Goal: Task Accomplishment & Management: Manage account settings

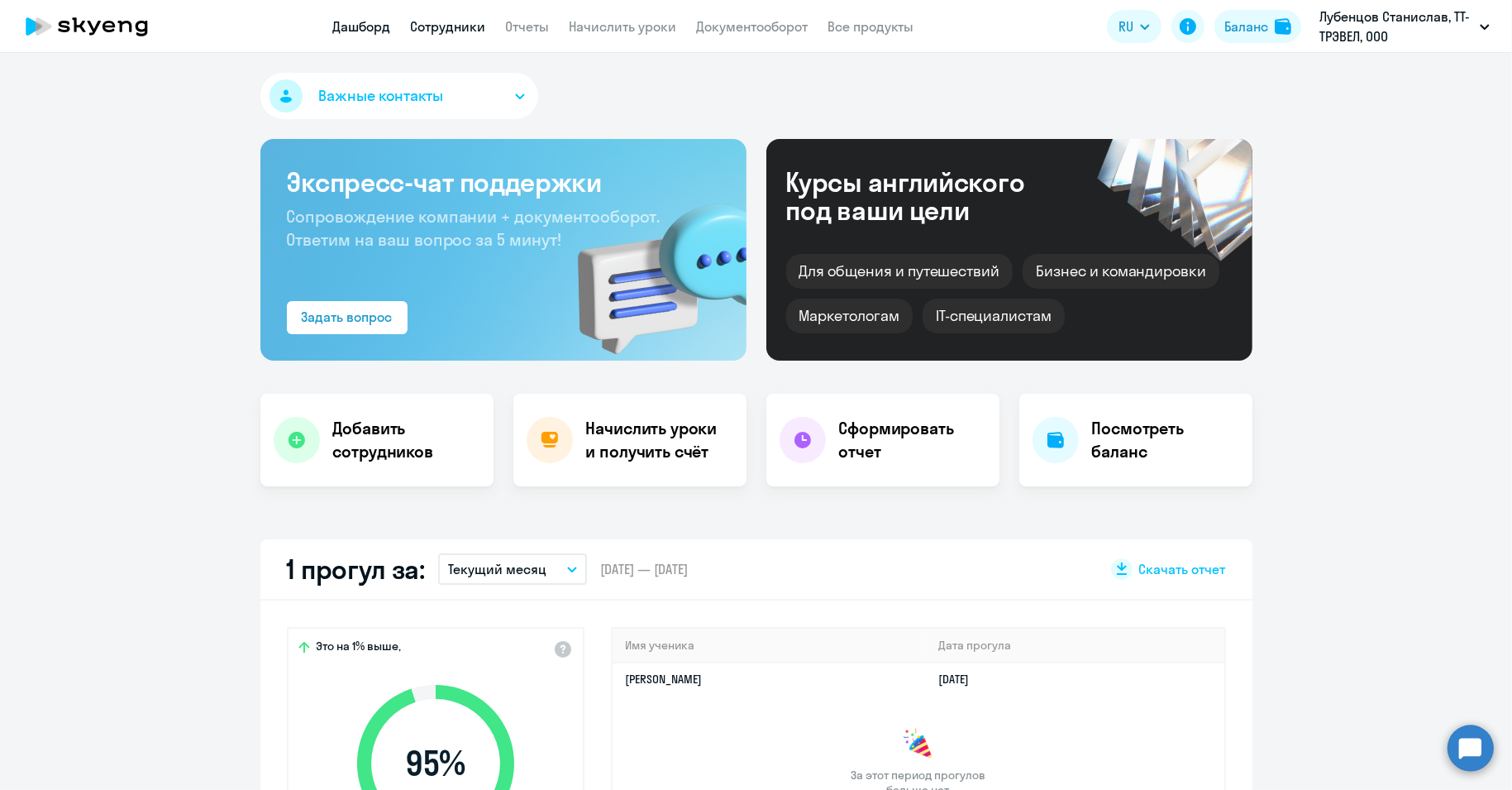
click at [435, 22] on link "Сотрудники" at bounding box center [448, 26] width 75 height 16
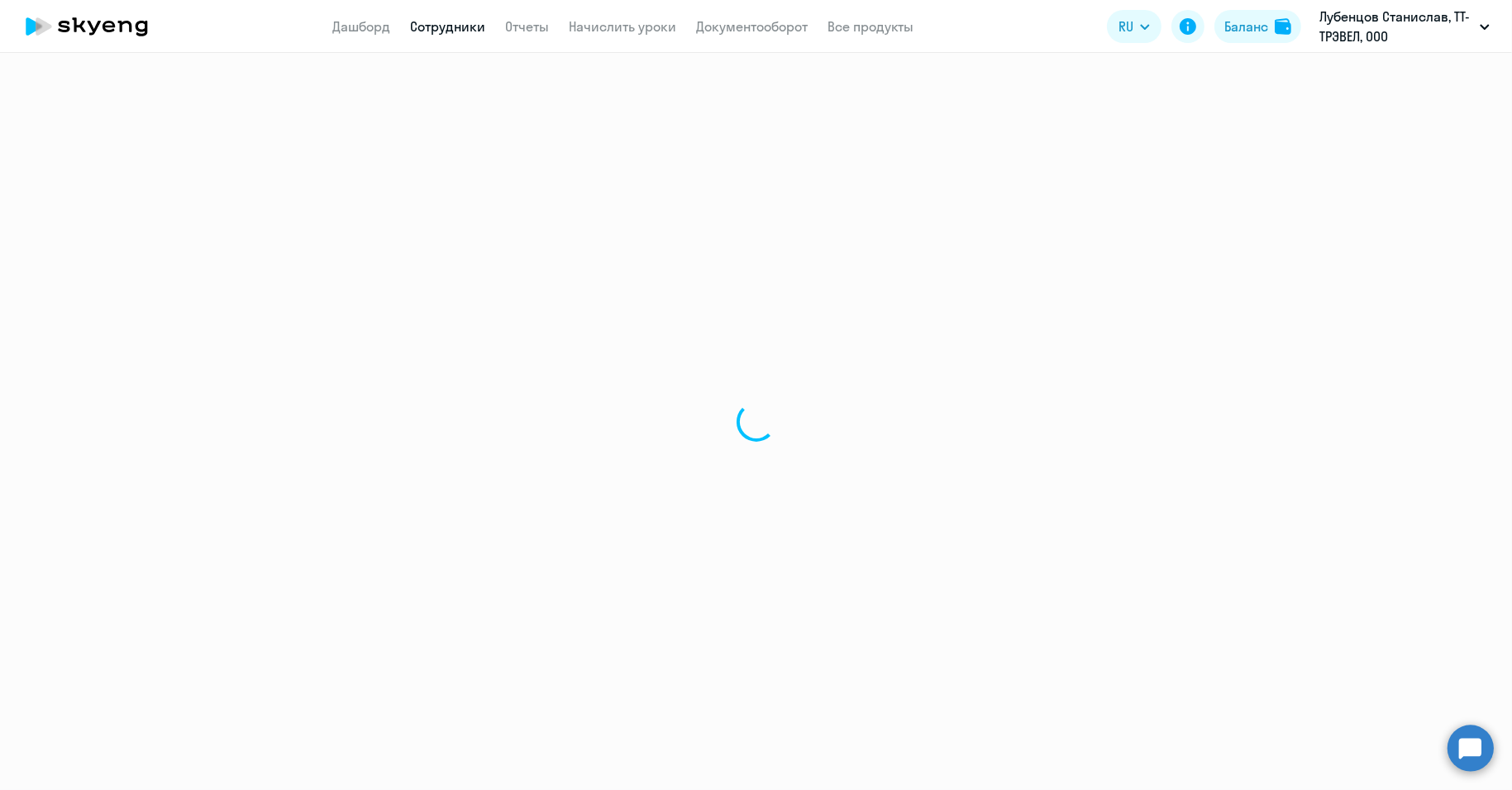
select select "30"
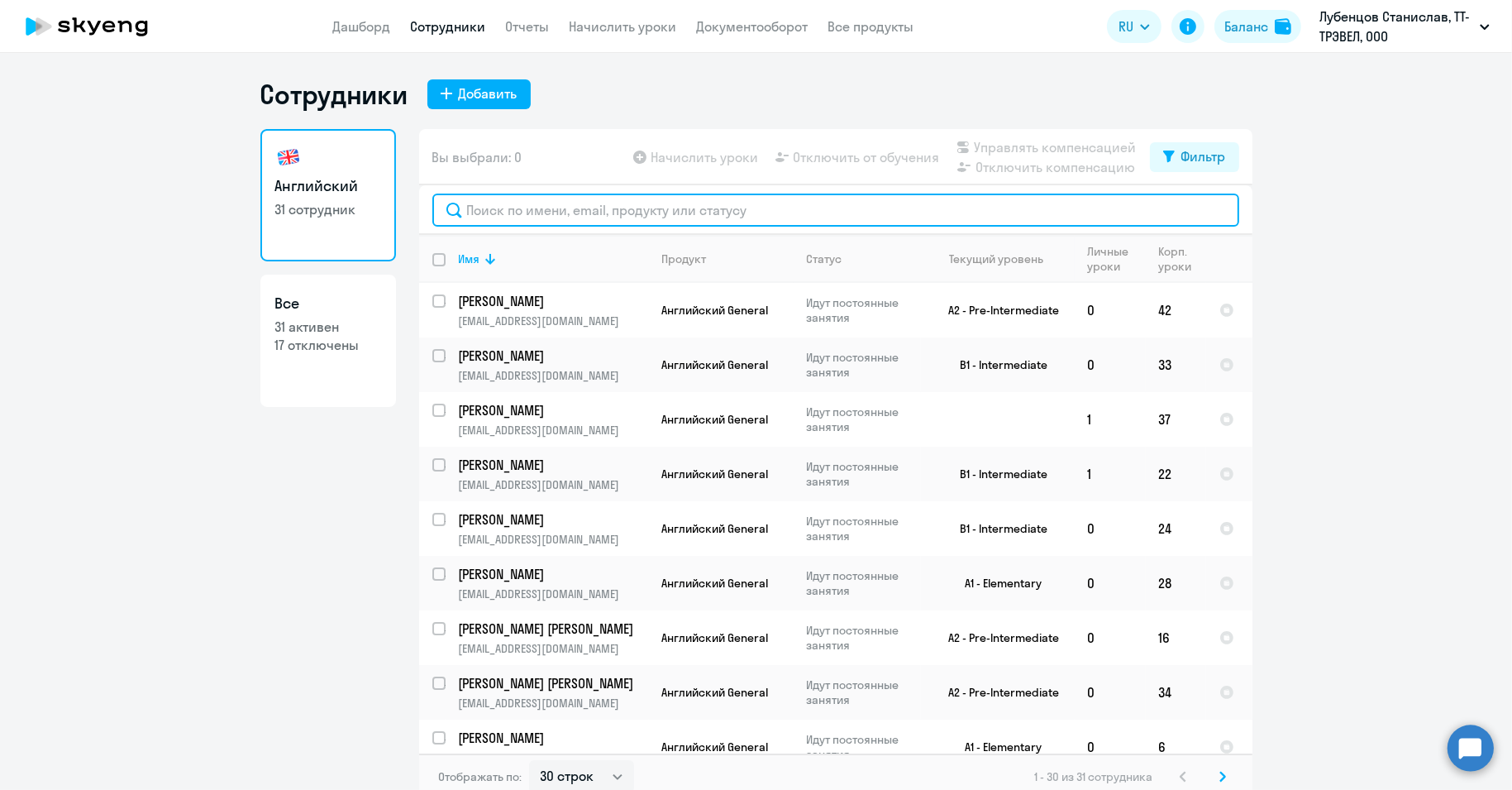
click at [516, 208] on input "text" at bounding box center [835, 210] width 807 height 33
paste input "[PERSON_NAME]"
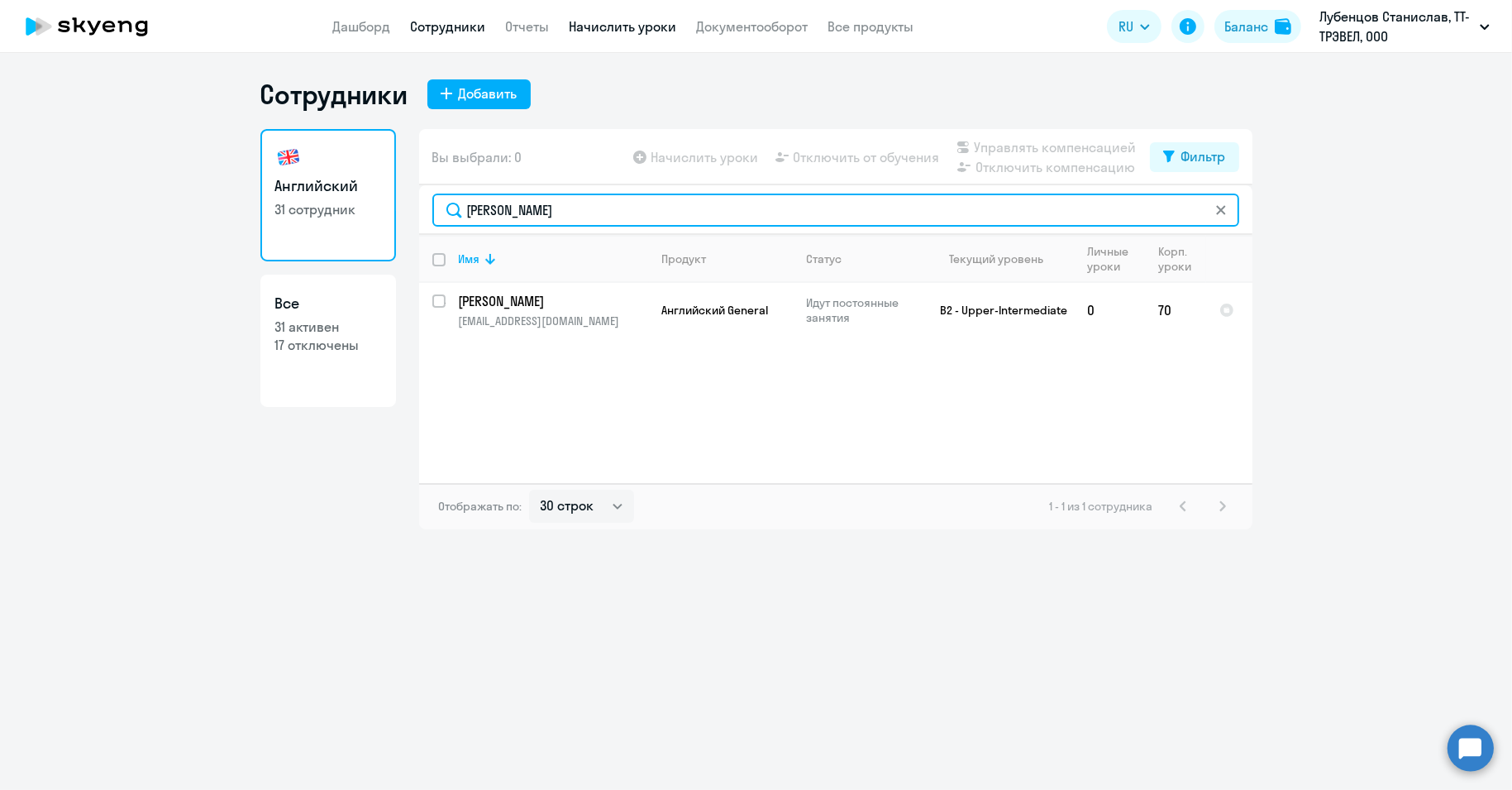
type input "[PERSON_NAME]"
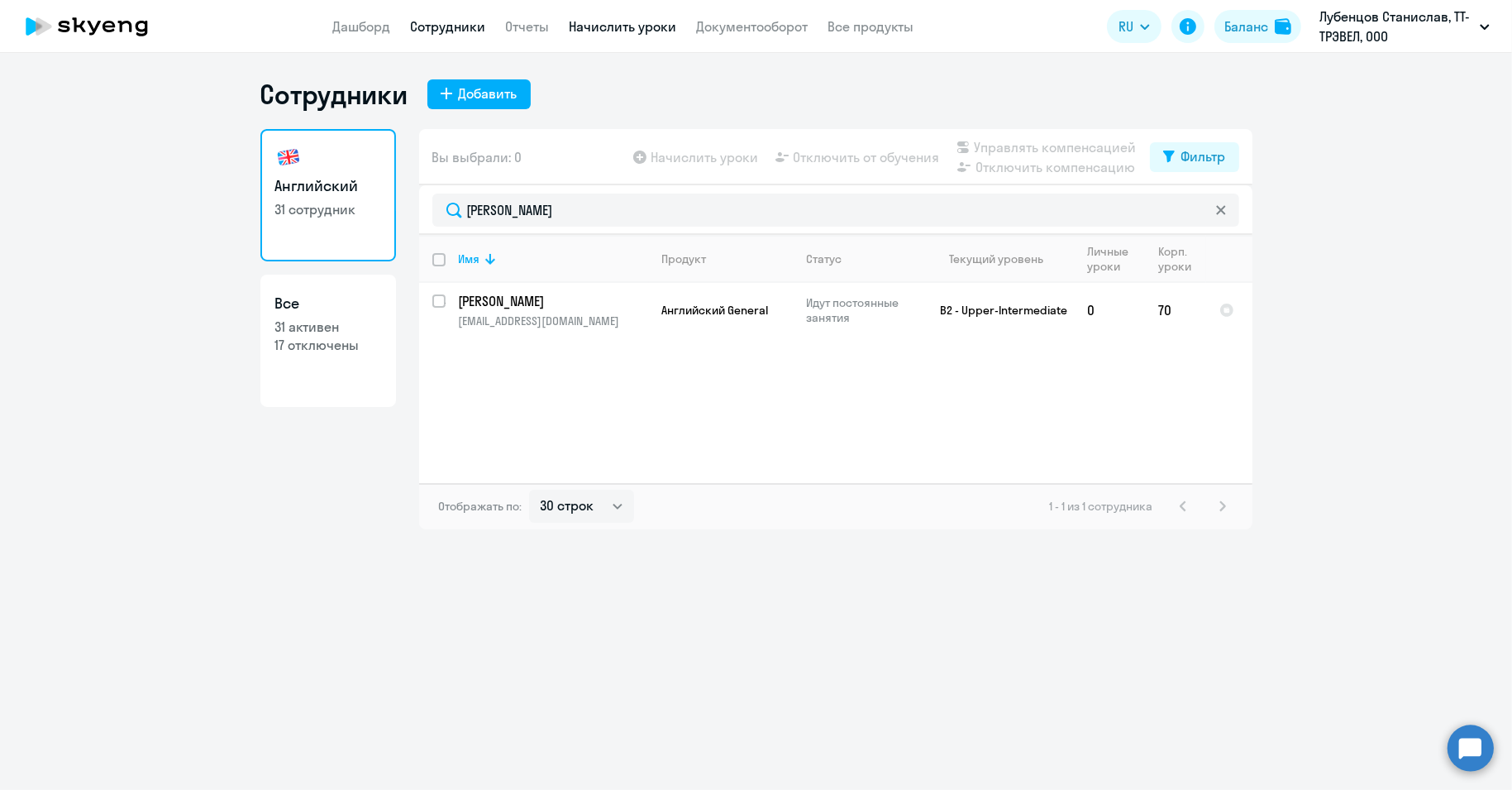
click at [592, 26] on link "Начислить уроки" at bounding box center [624, 26] width 108 height 16
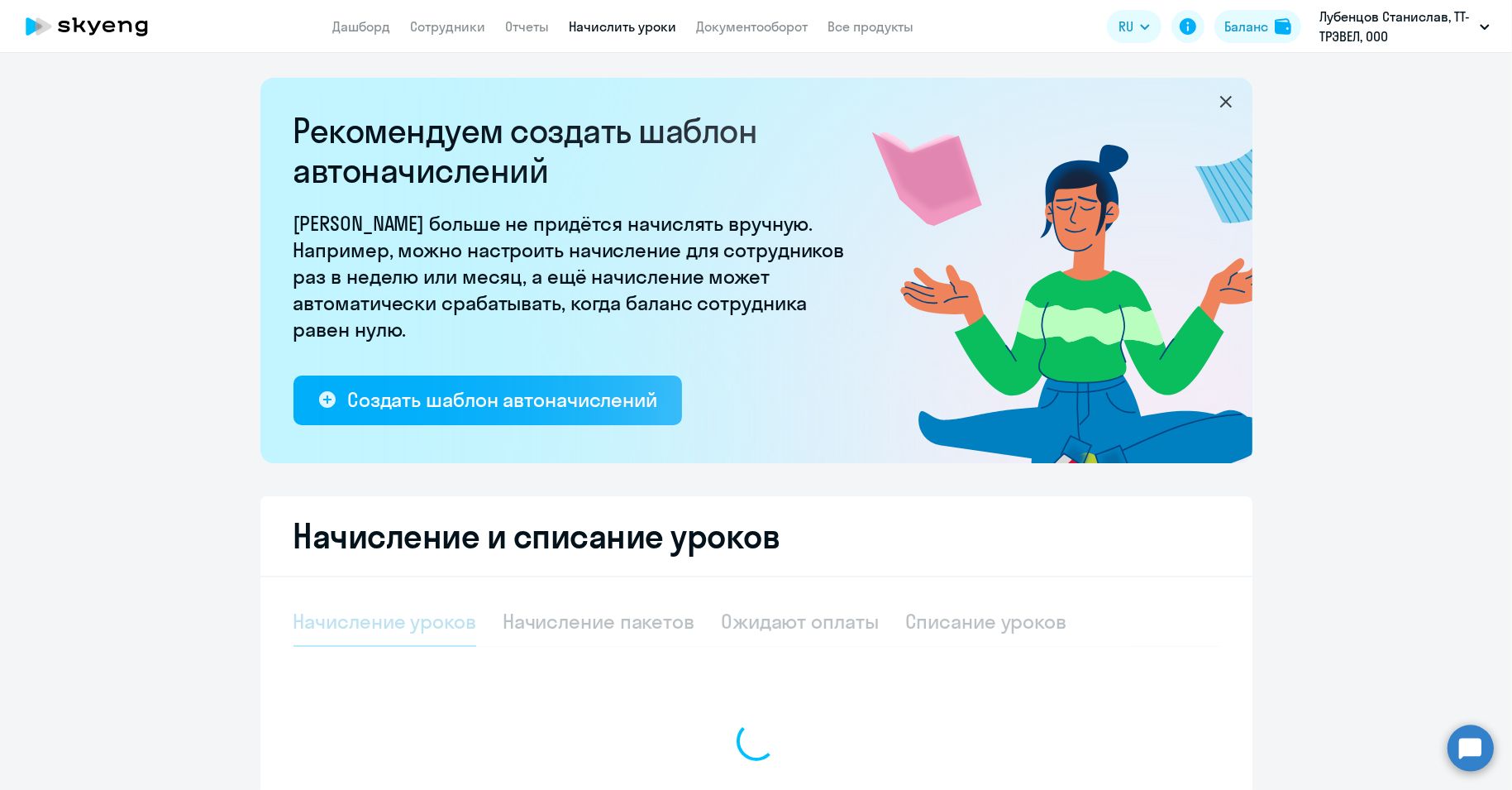
select select "10"
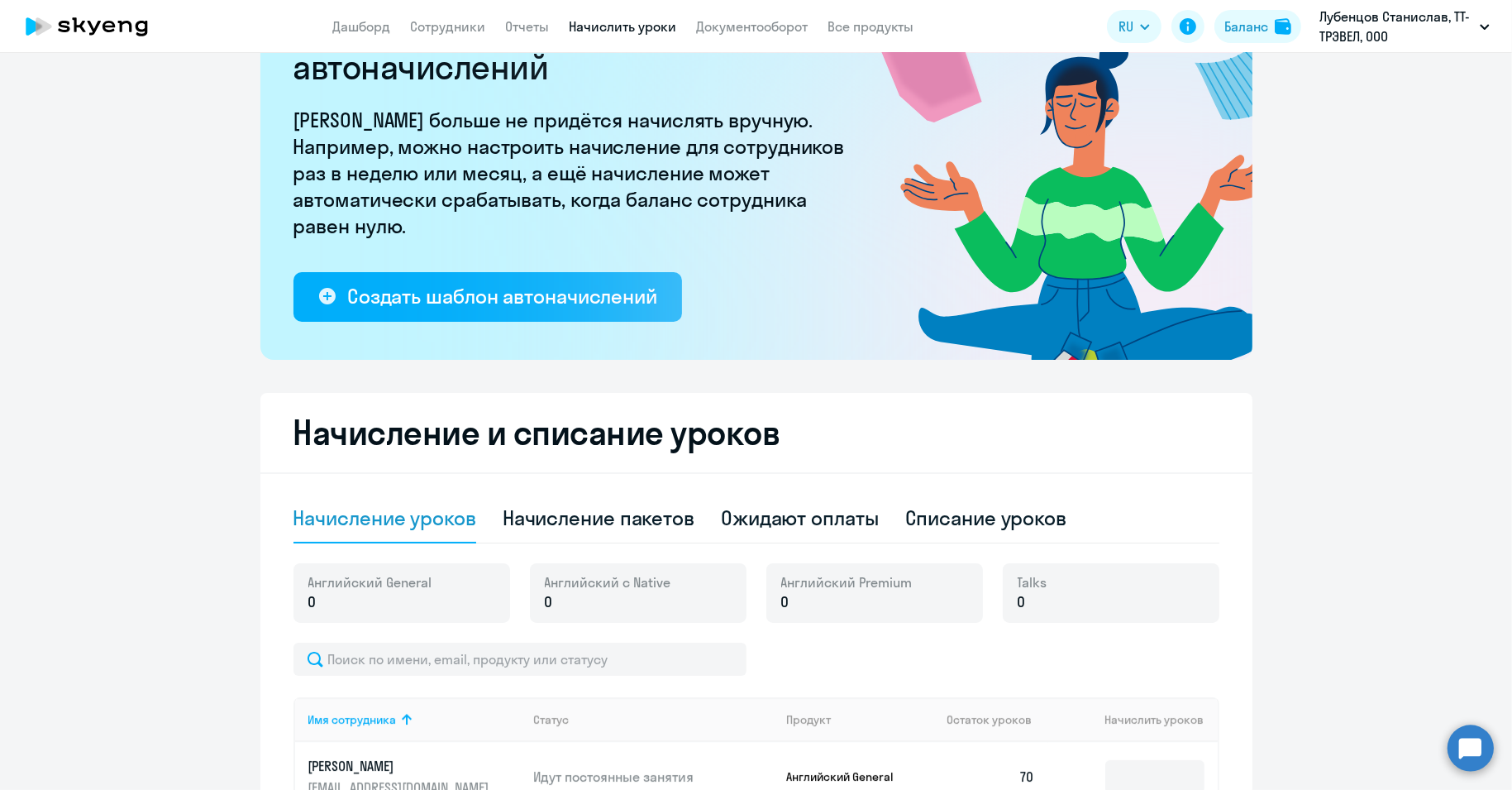
scroll to position [184, 0]
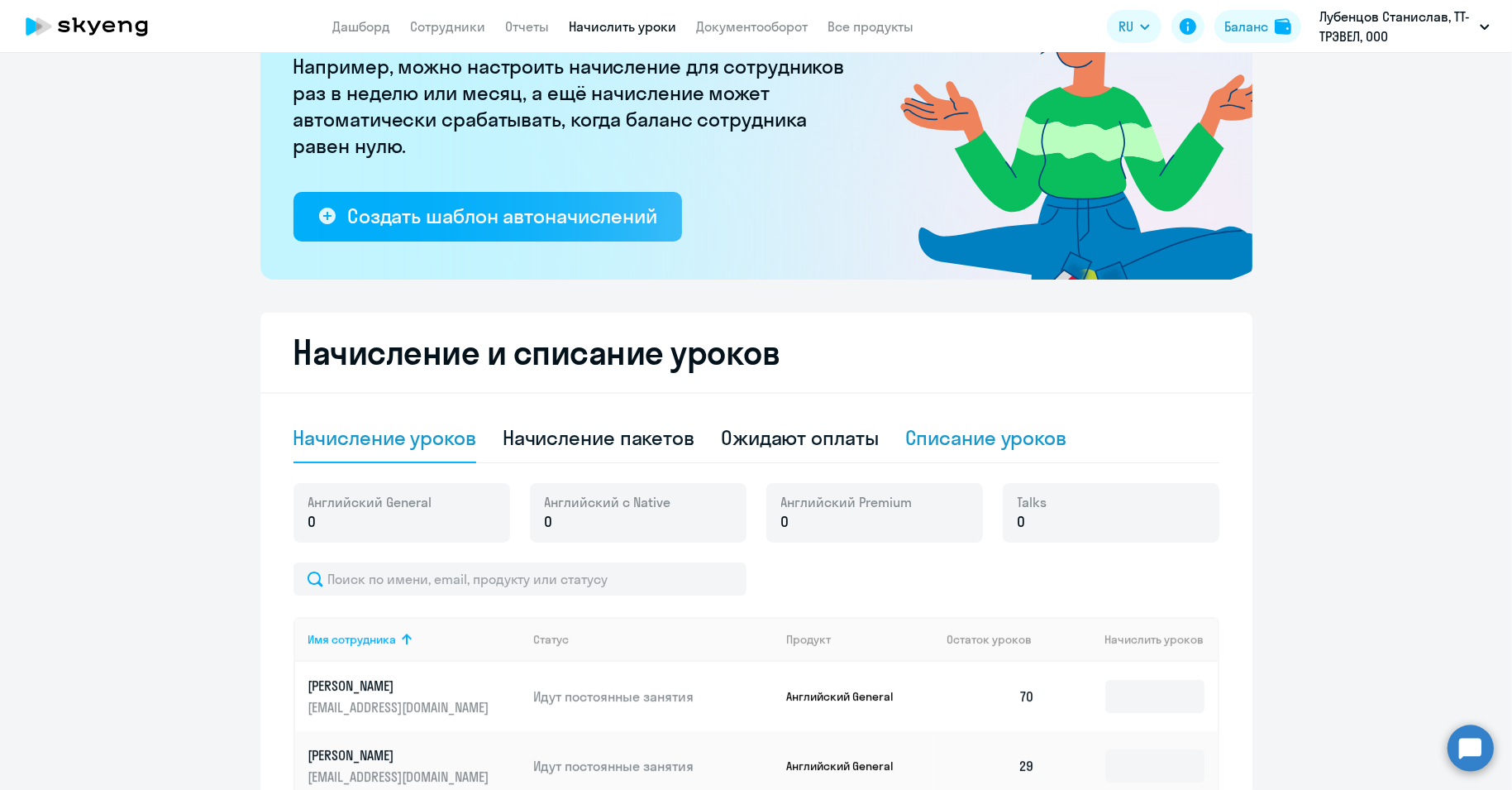
click at [950, 440] on div "Списание уроков" at bounding box center [985, 437] width 162 height 26
select select "10"
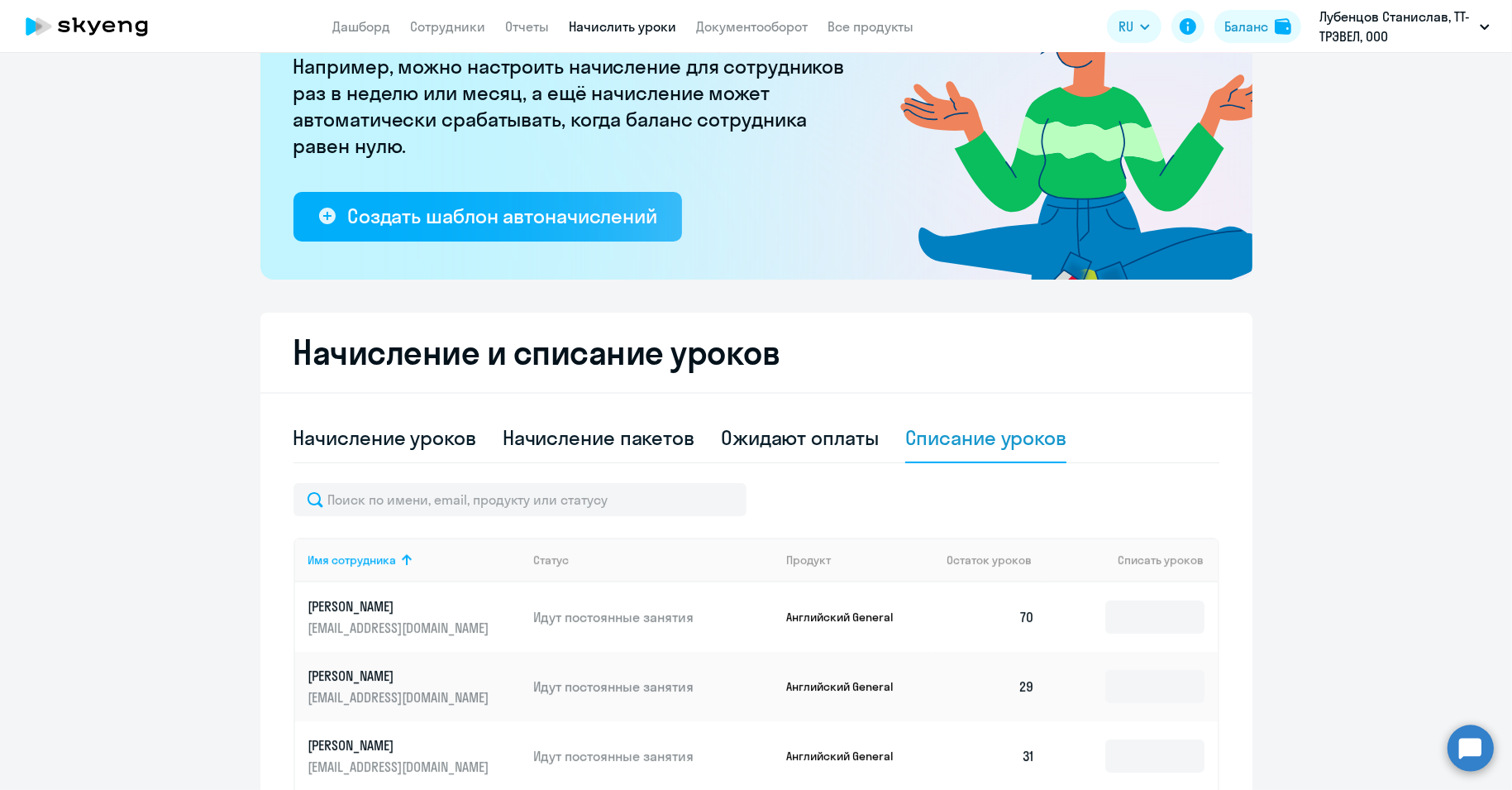
scroll to position [275, 0]
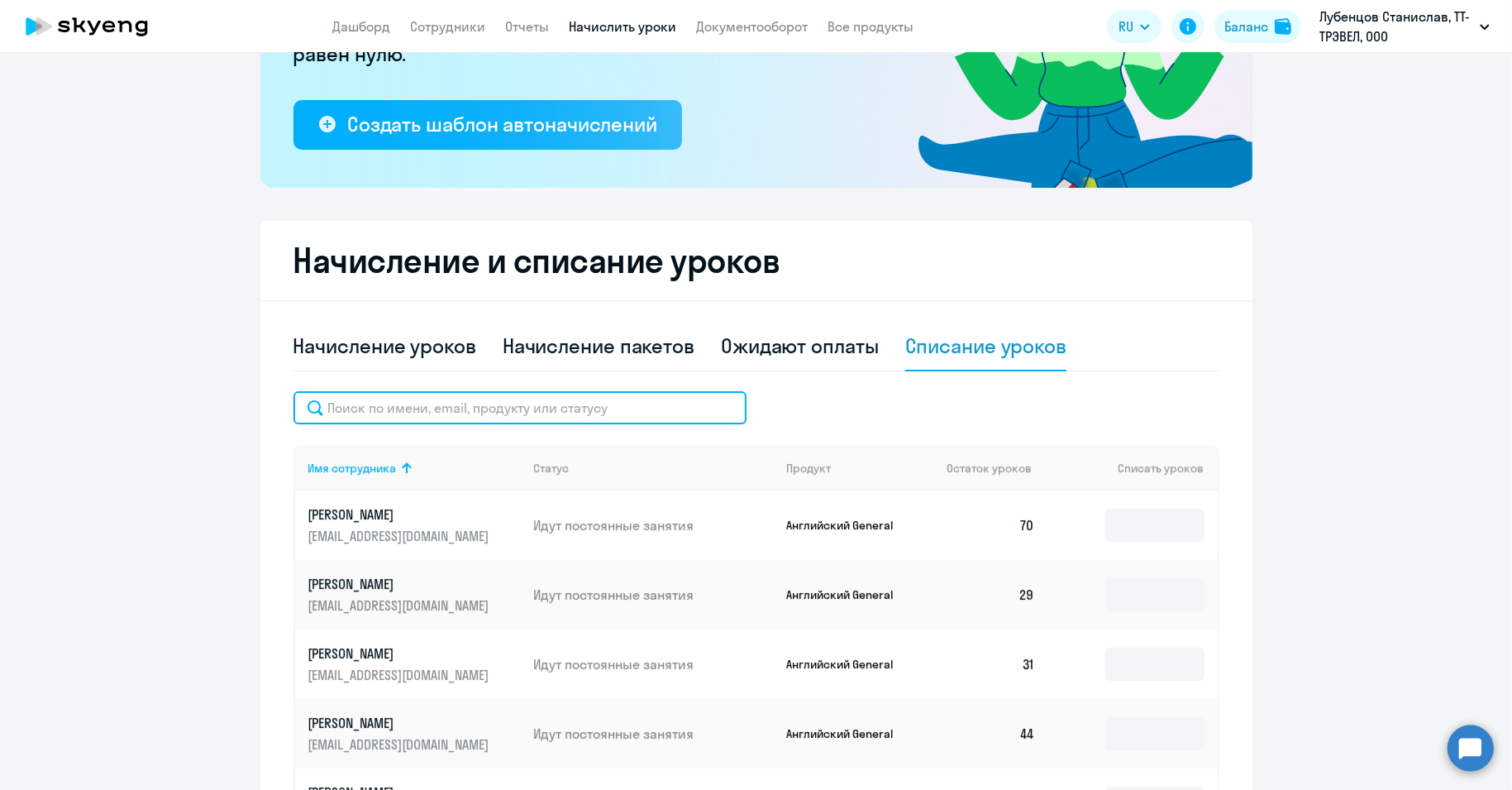
click at [380, 398] on input "text" at bounding box center [520, 407] width 453 height 33
paste input "[PERSON_NAME]"
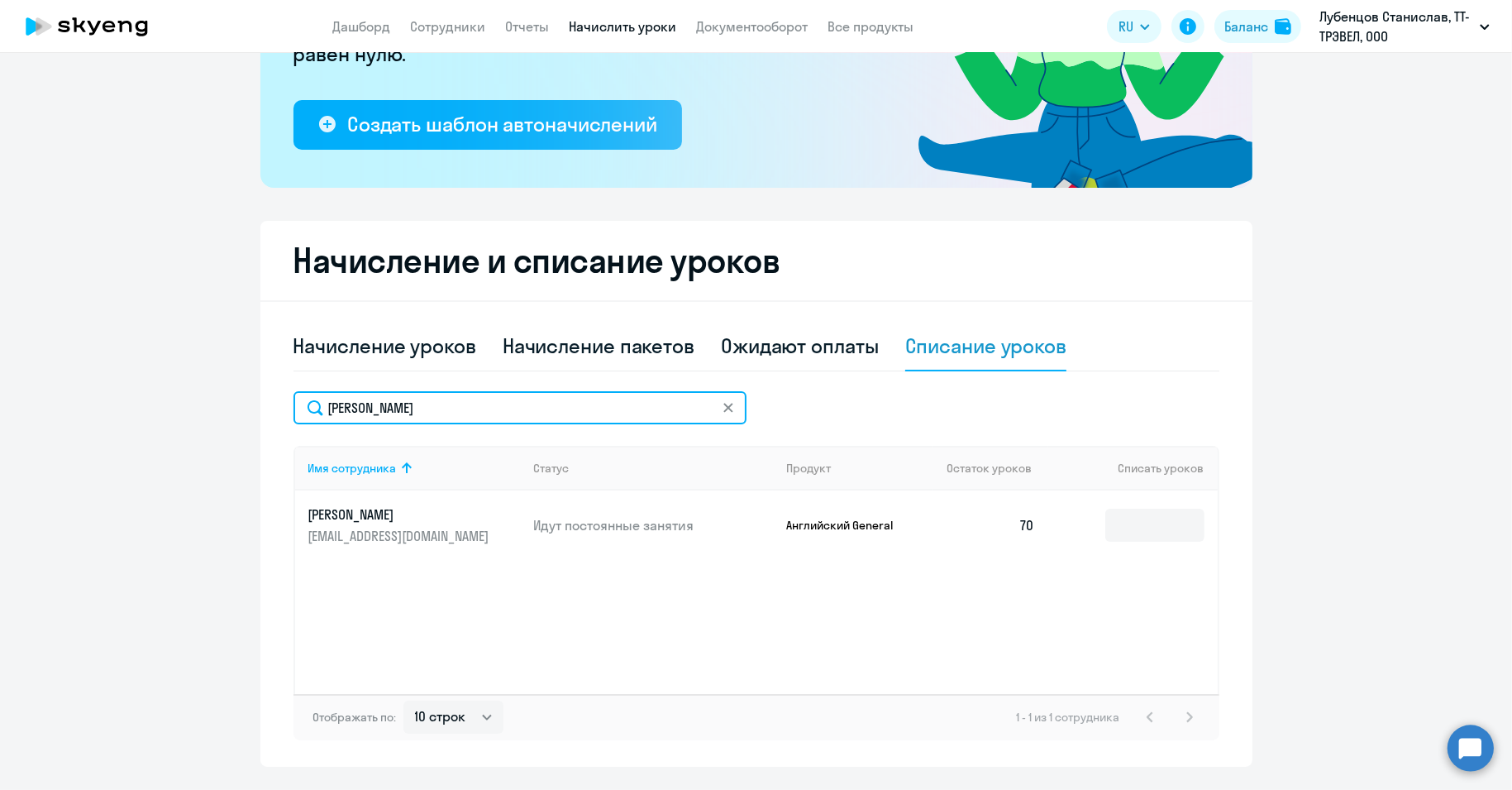
type input "[PERSON_NAME]"
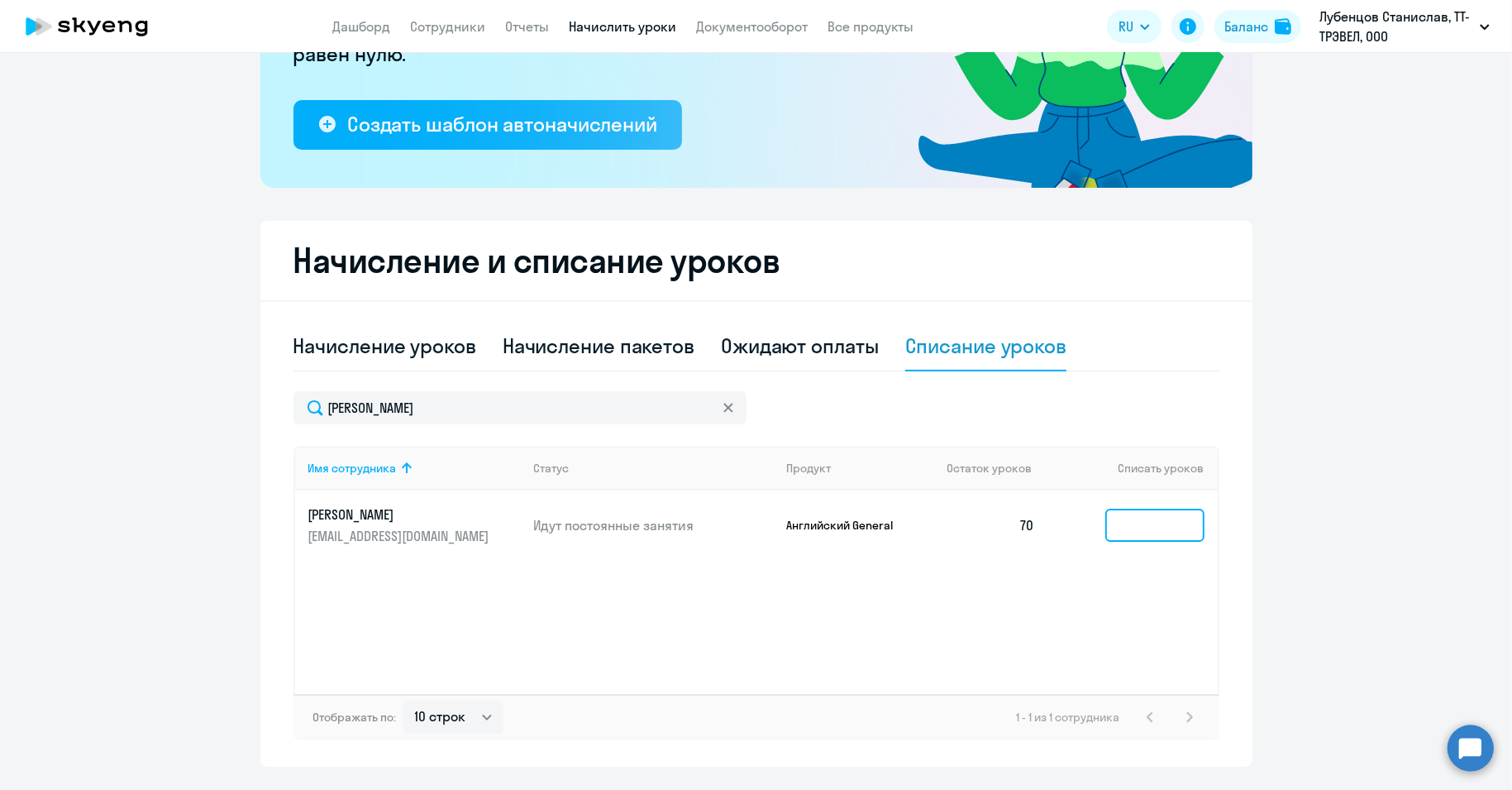
click at [1135, 534] on input at bounding box center [1154, 525] width 100 height 33
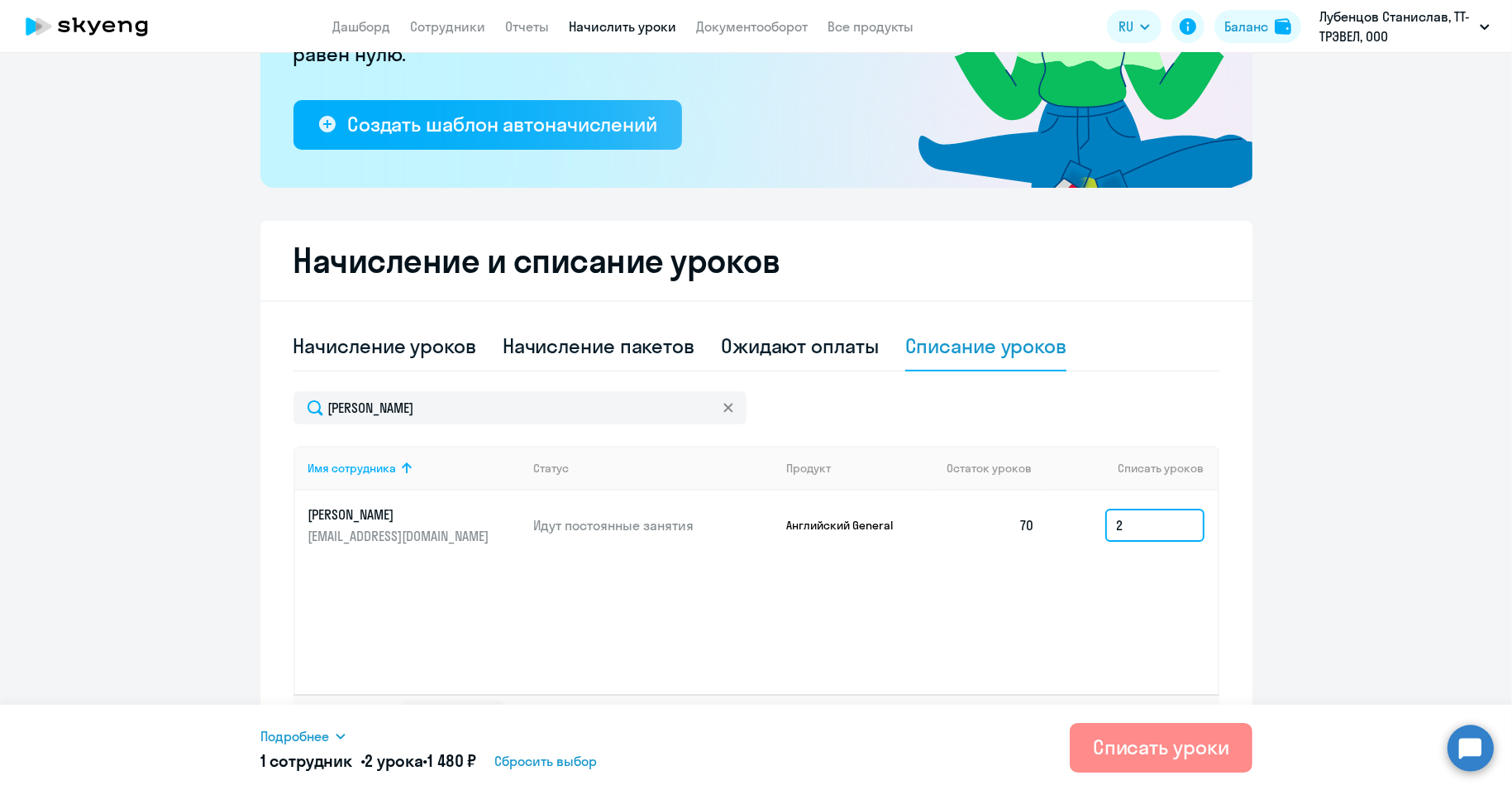
type input "2"
click at [1199, 753] on div "Списать уроки" at bounding box center [1160, 746] width 136 height 26
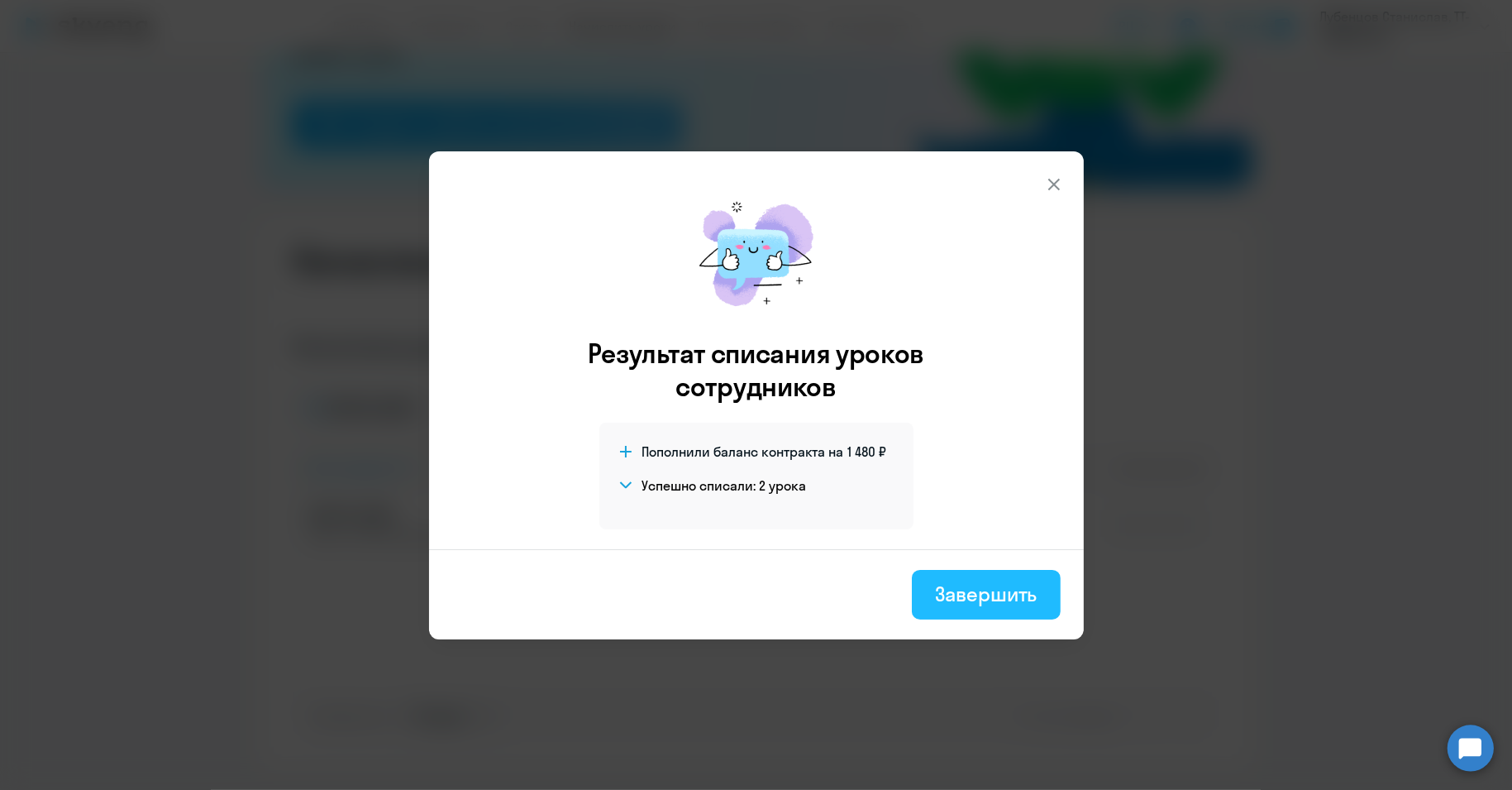
click at [1009, 588] on div "Завершить" at bounding box center [985, 594] width 101 height 26
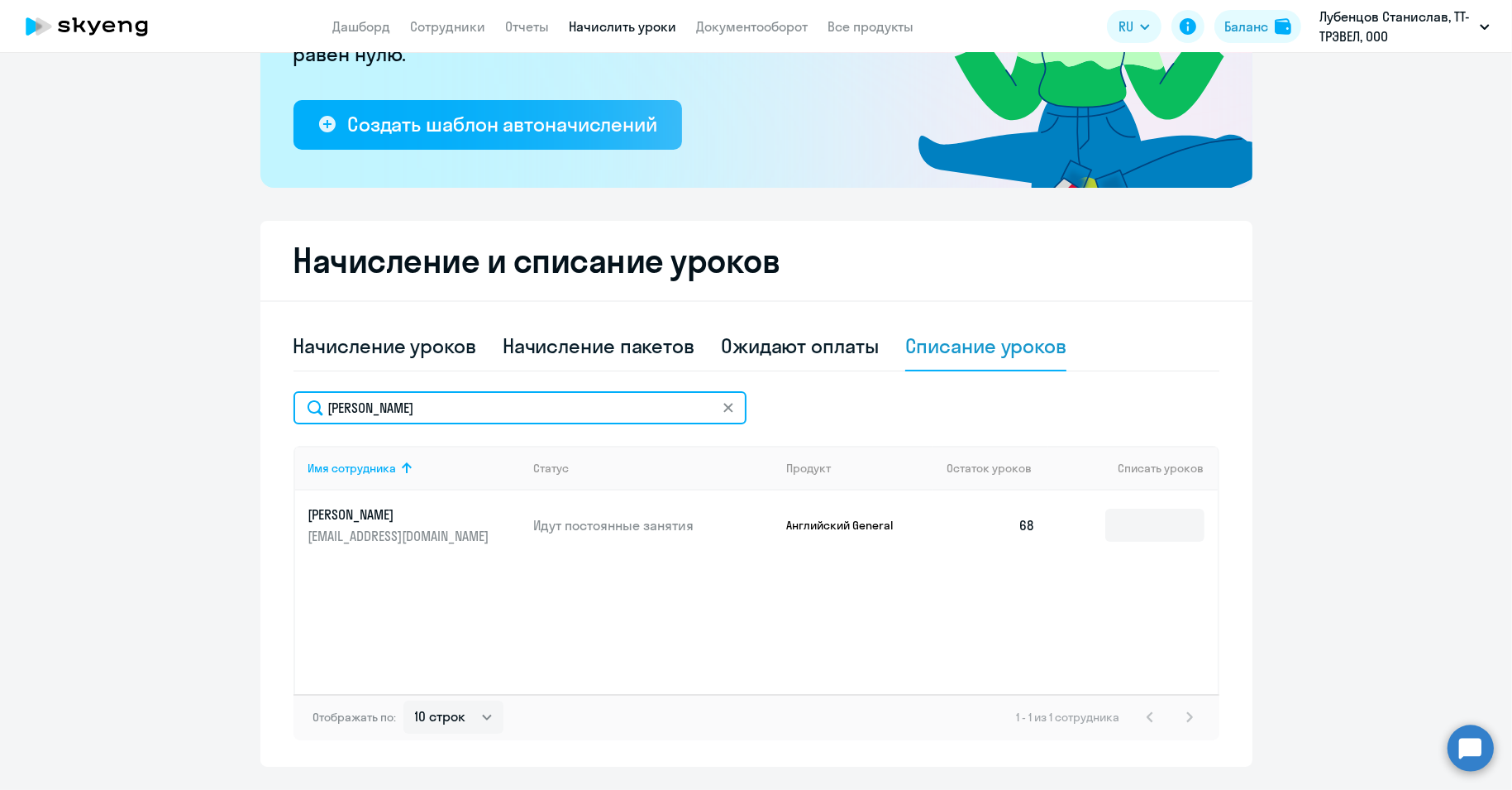
click at [341, 413] on input "[PERSON_NAME]" at bounding box center [520, 407] width 453 height 33
paste input "алютин"
type input "[PERSON_NAME]"
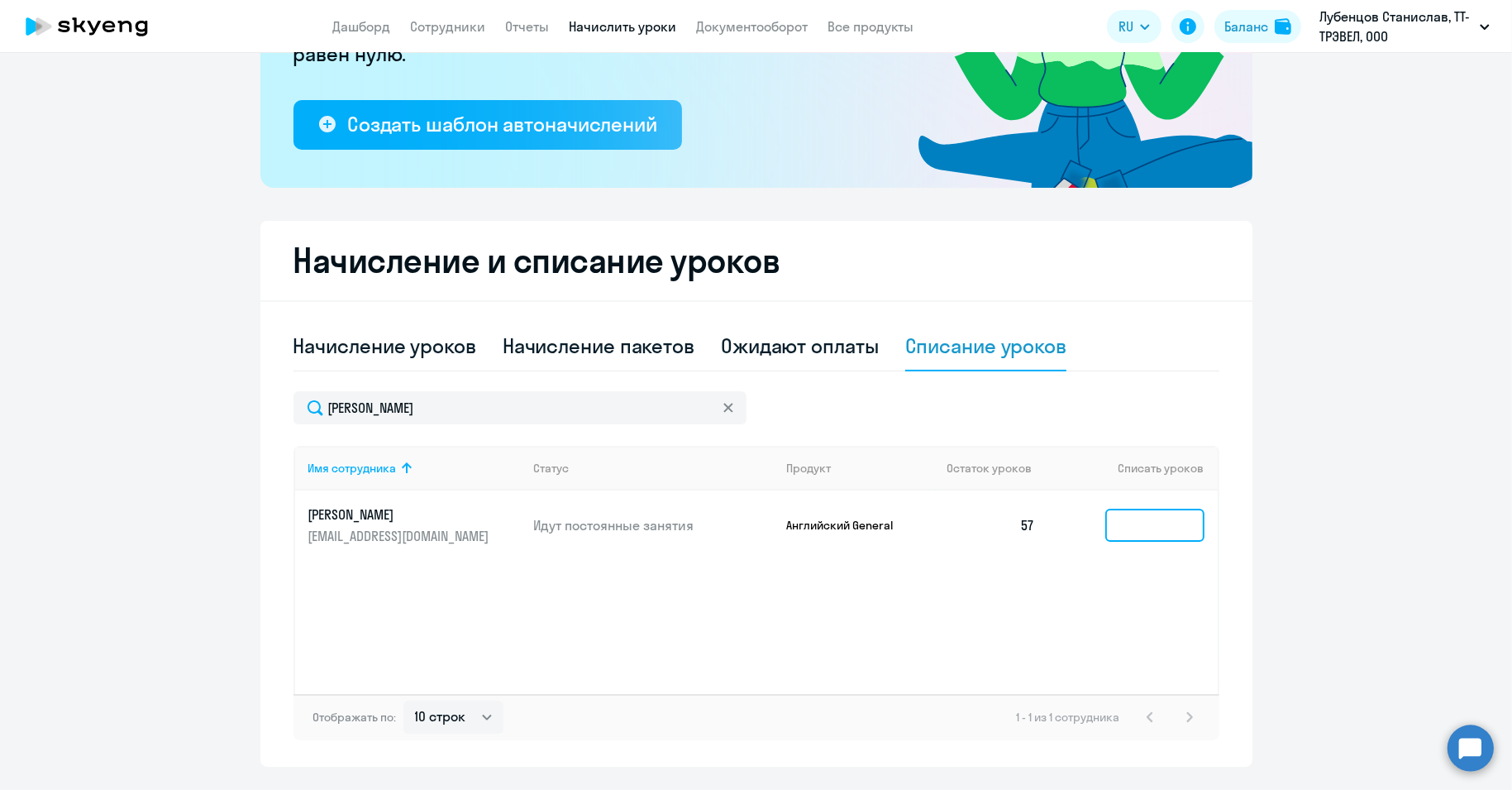
click at [1151, 520] on input at bounding box center [1154, 525] width 100 height 33
type input "2"
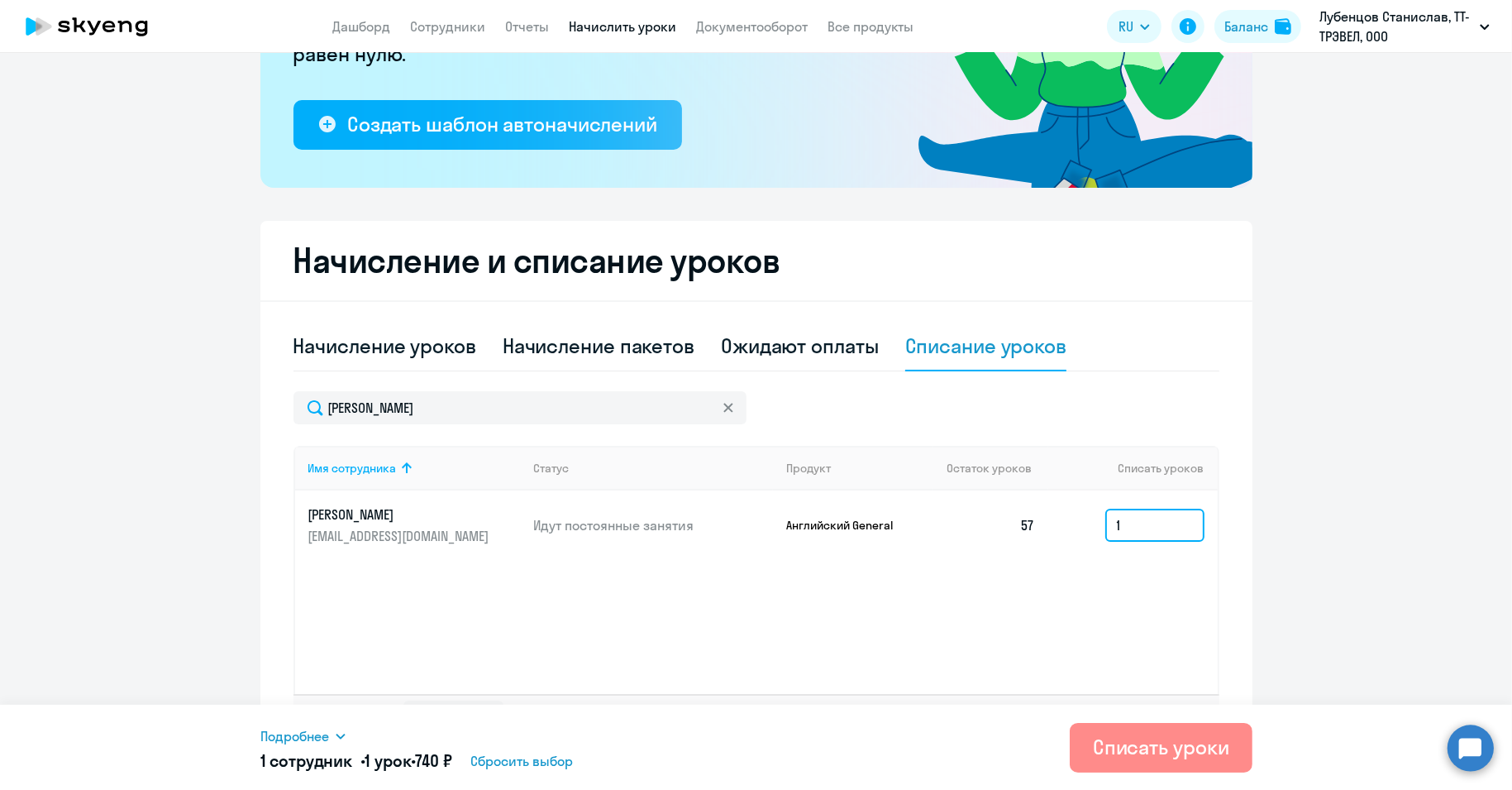
type input "1"
click at [1201, 738] on div "Списать уроки" at bounding box center [1160, 746] width 136 height 26
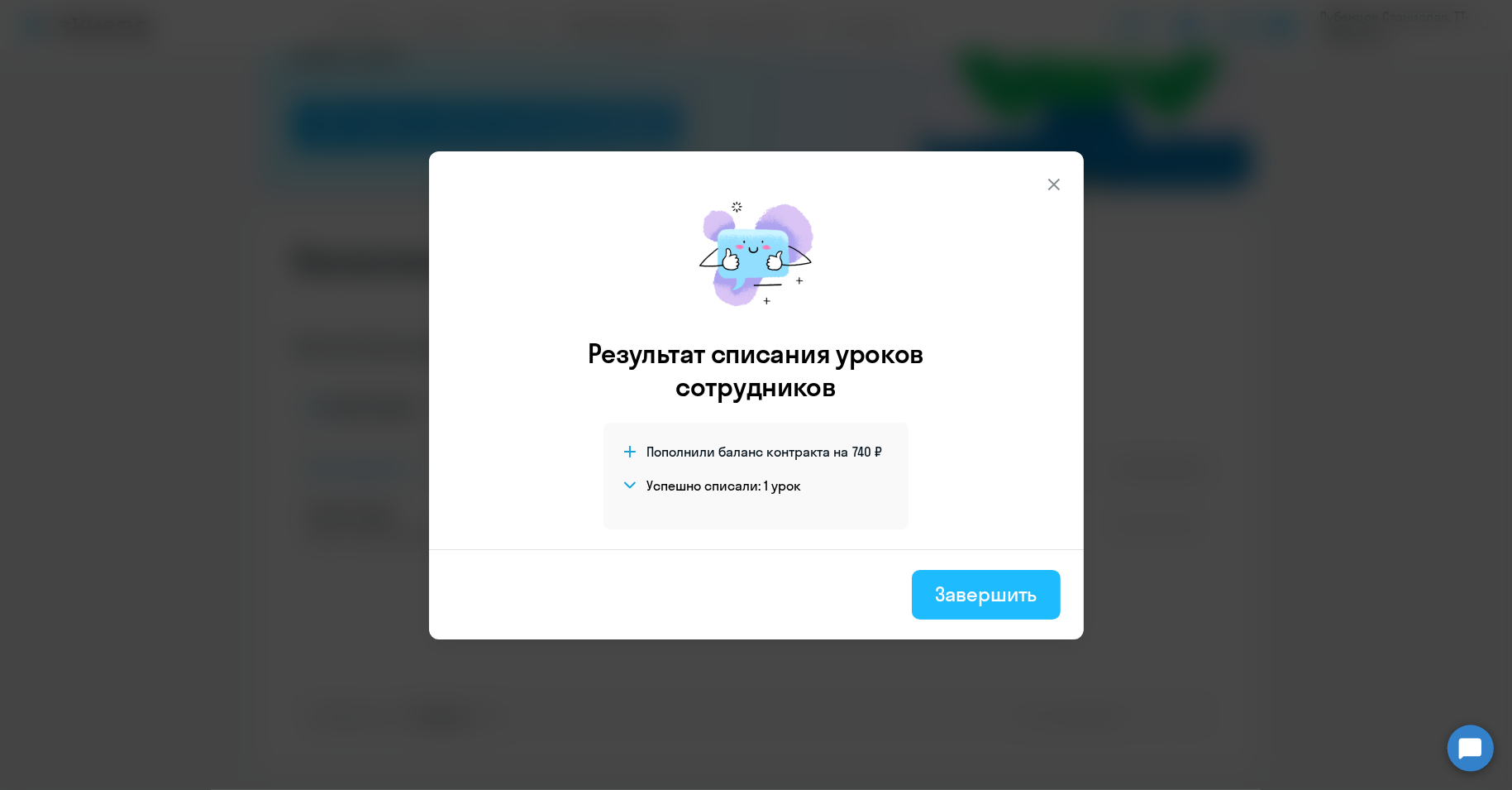
click at [1039, 582] on button "Завершить" at bounding box center [986, 595] width 148 height 49
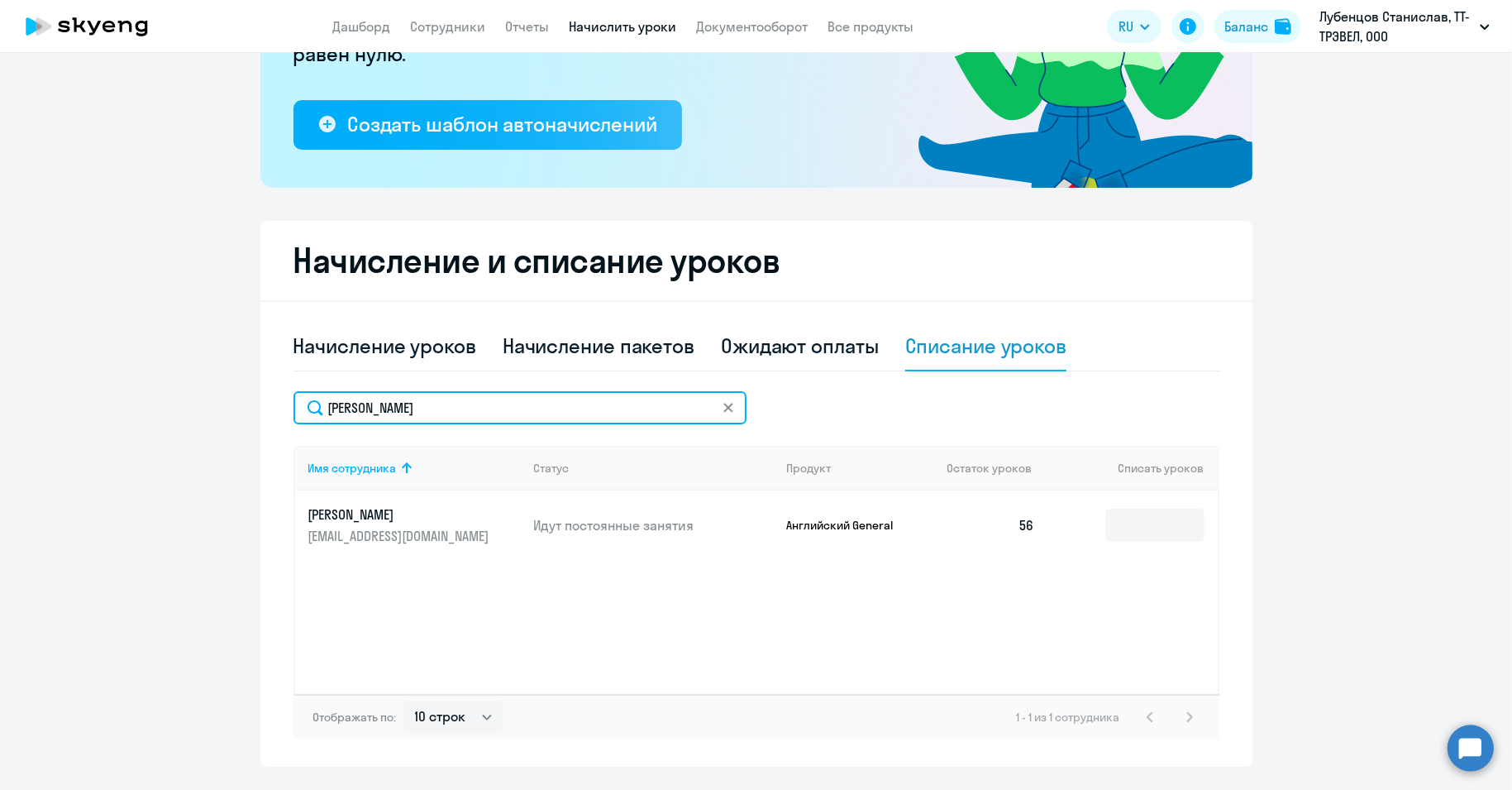
click at [347, 416] on input "[PERSON_NAME]" at bounding box center [520, 407] width 453 height 33
paste input "[PERSON_NAME]"
type input "[PERSON_NAME]"
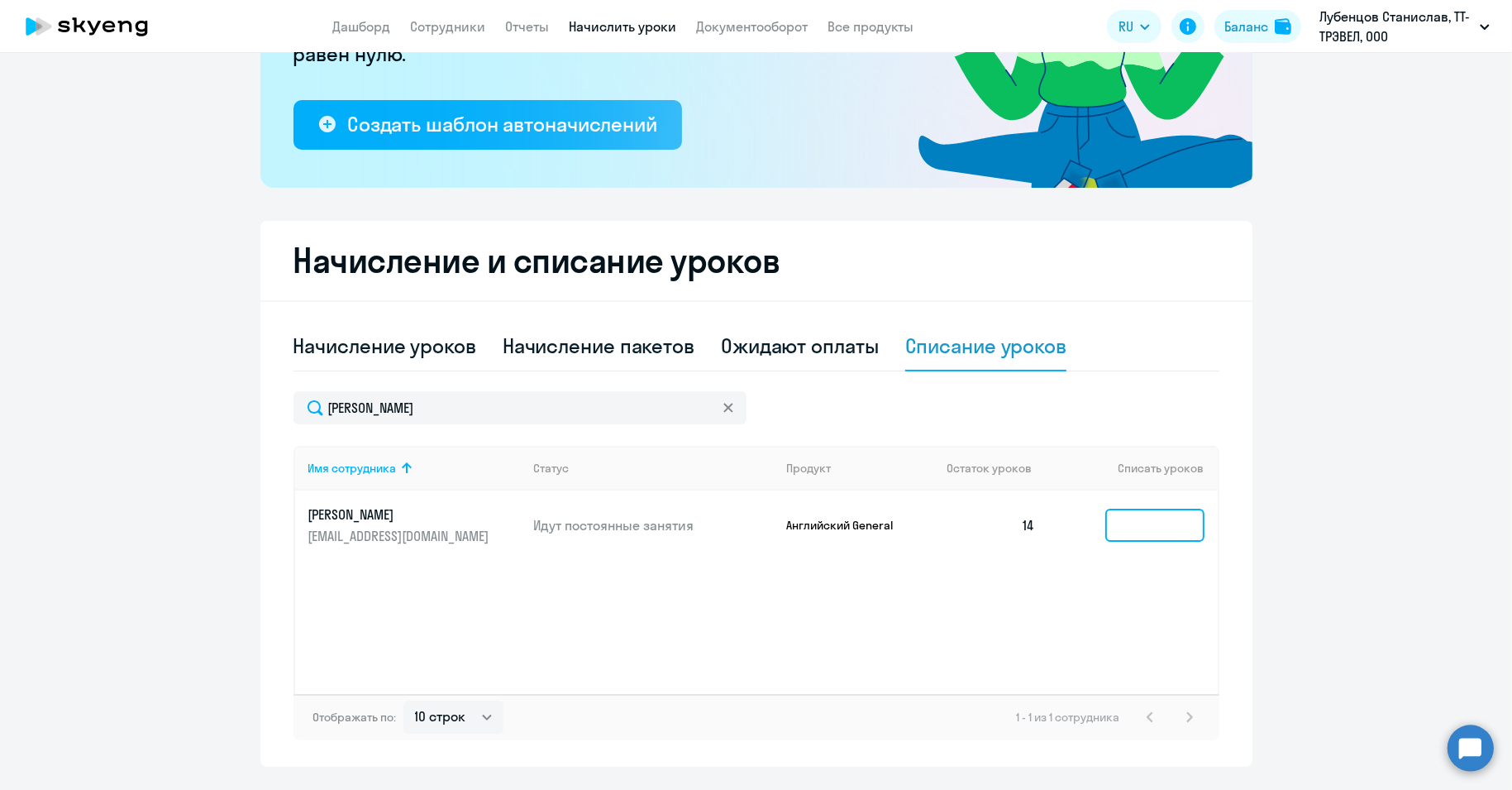
click at [1139, 521] on input at bounding box center [1154, 525] width 100 height 33
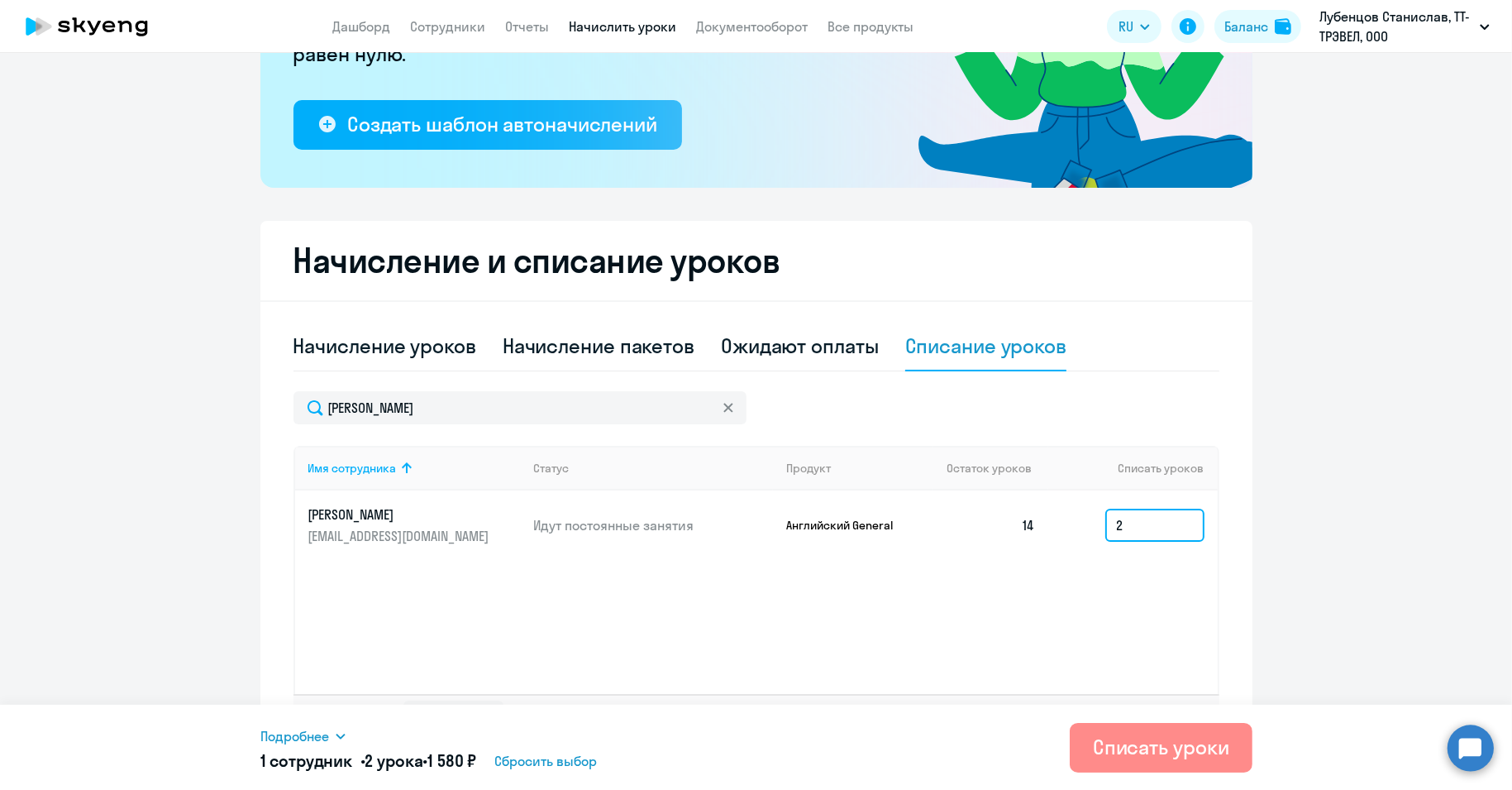
type input "2"
click at [1199, 751] on div "Списать уроки" at bounding box center [1160, 746] width 136 height 26
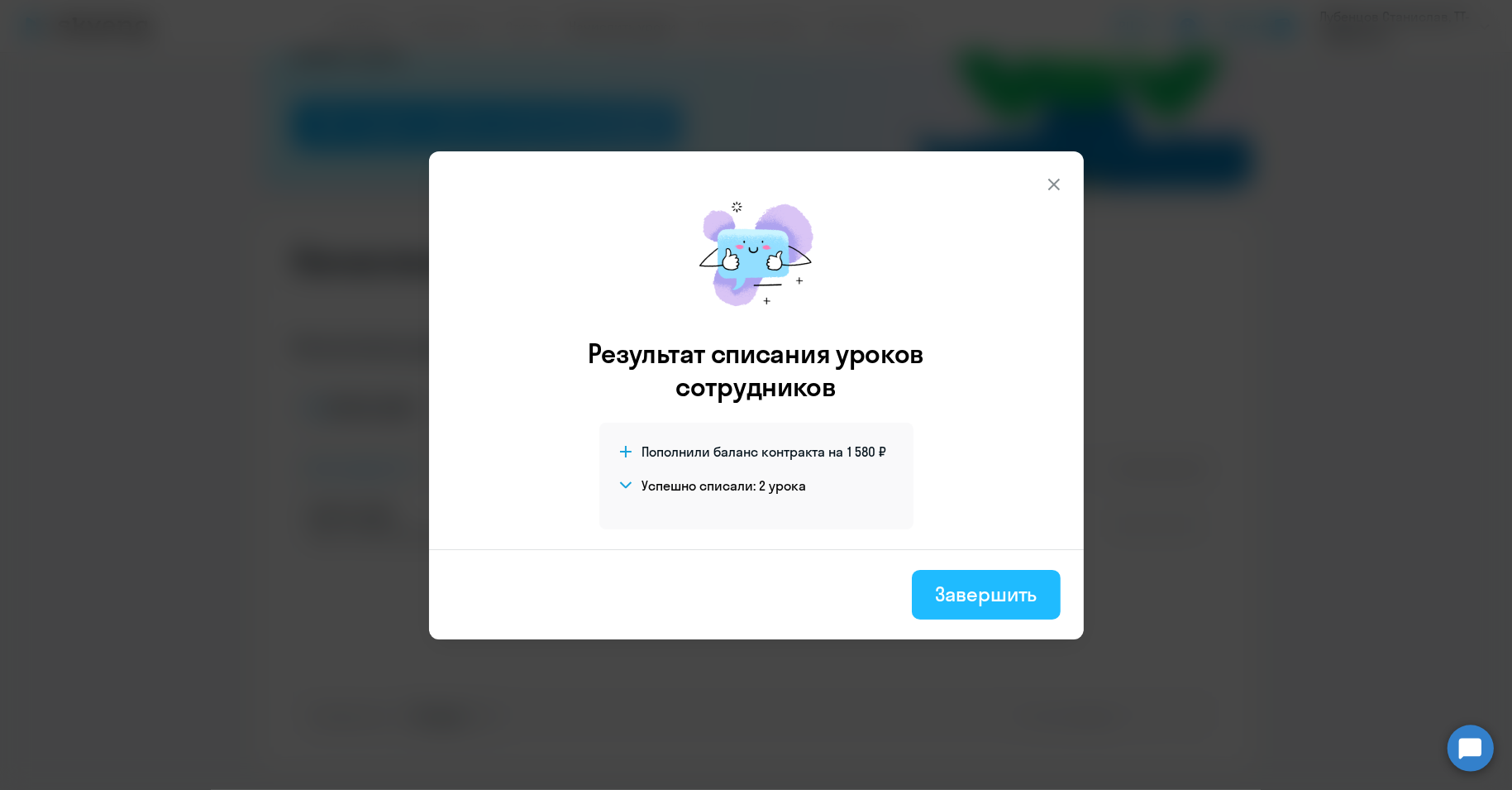
click at [1025, 588] on div "Завершить" at bounding box center [985, 594] width 101 height 26
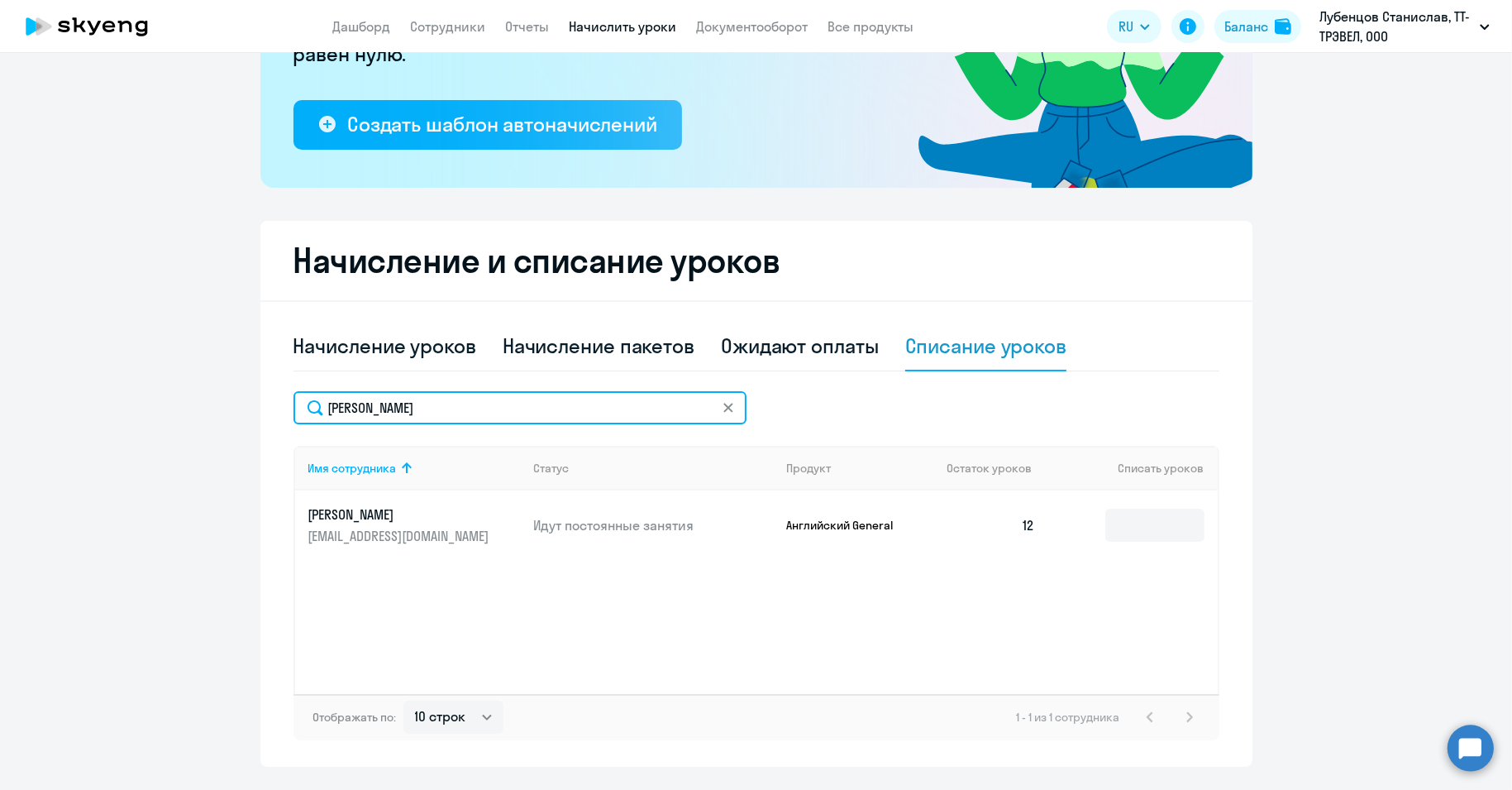
click at [341, 406] on input "[PERSON_NAME]" at bounding box center [520, 407] width 453 height 33
paste input "истоходов"
type input "[PERSON_NAME]"
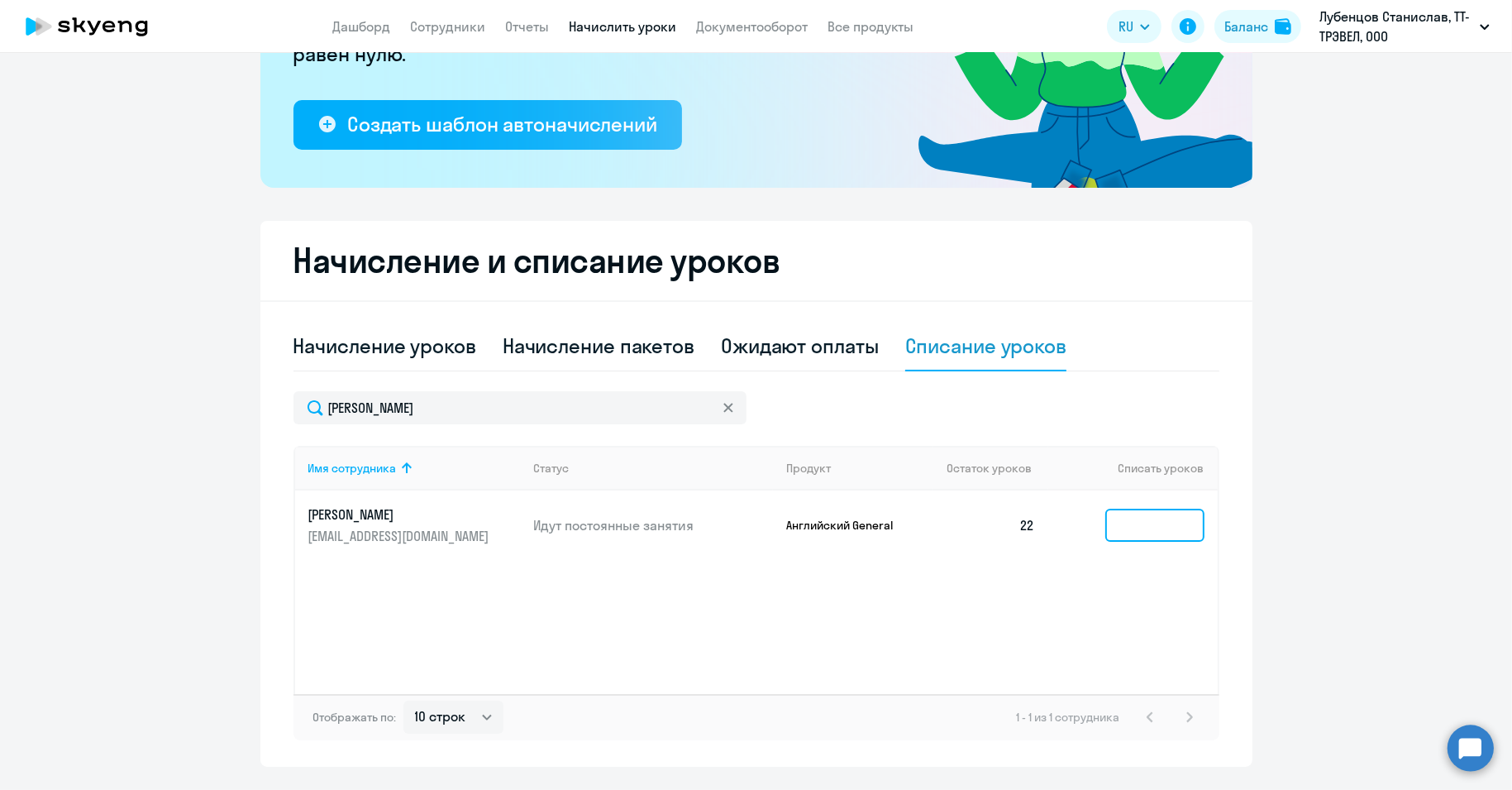
click at [1160, 521] on input at bounding box center [1154, 525] width 100 height 33
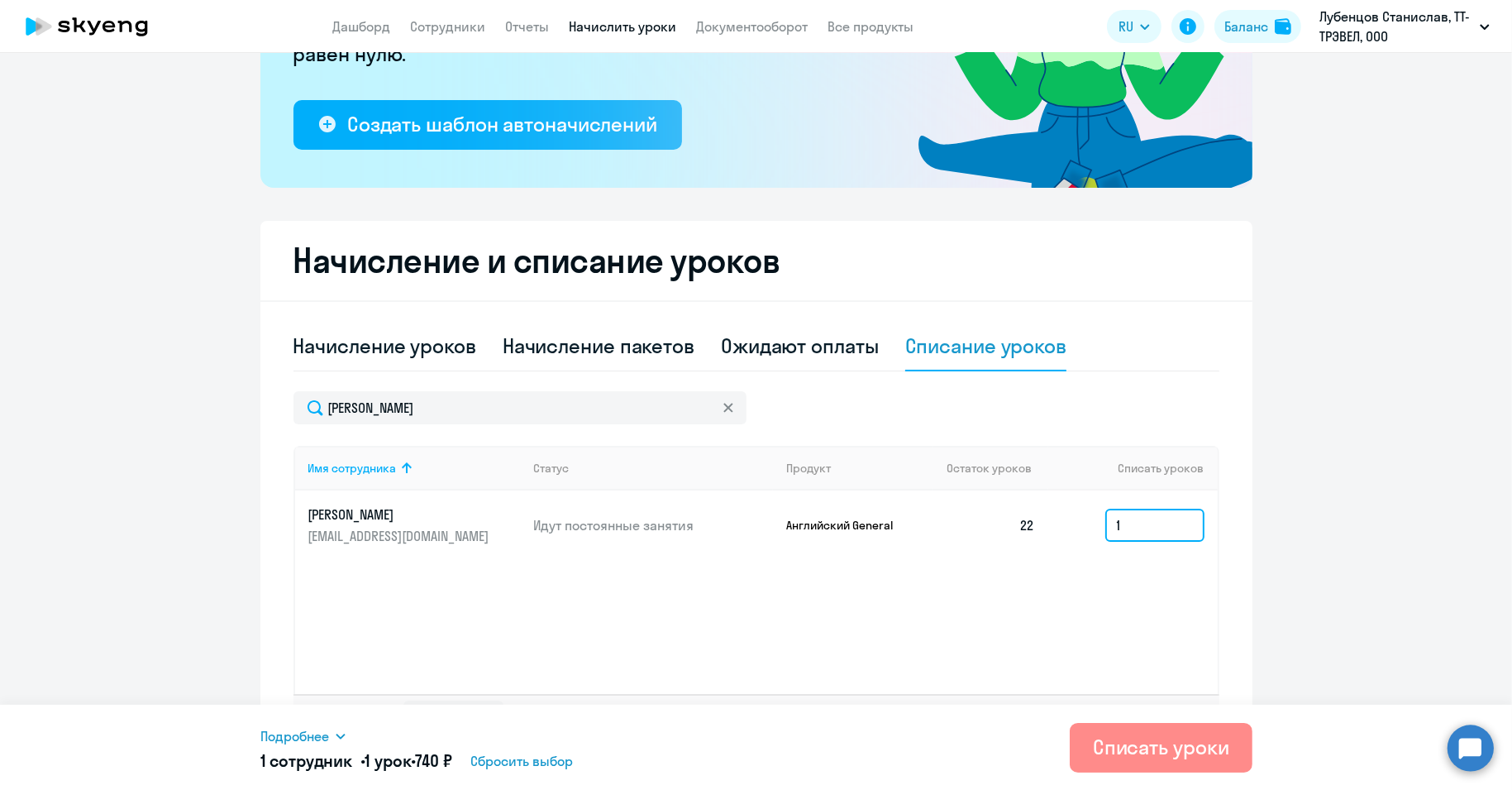
type input "1"
click at [1189, 764] on button "Списать уроки" at bounding box center [1161, 747] width 183 height 49
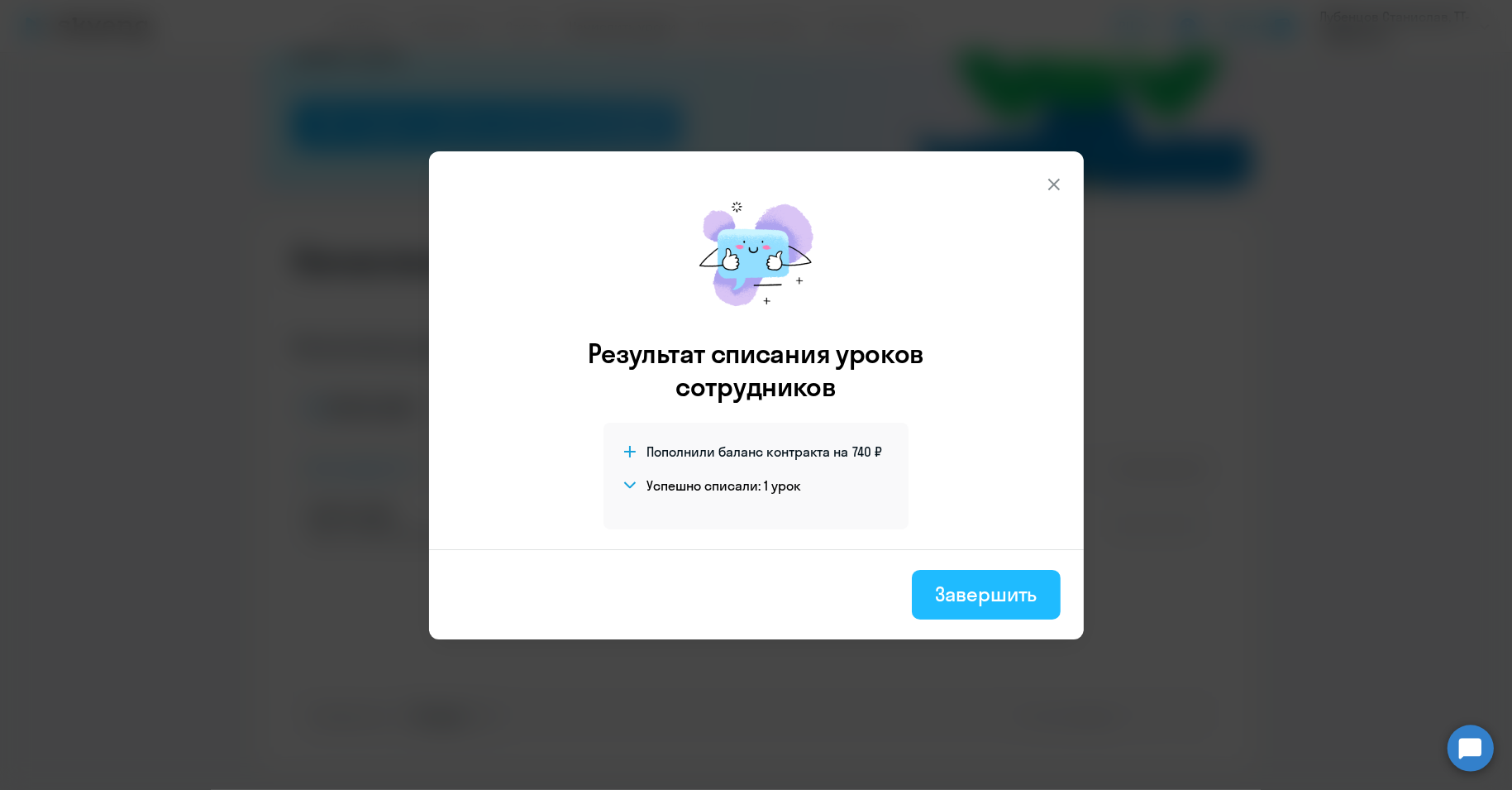
click at [987, 600] on div "Завершить" at bounding box center [985, 594] width 101 height 26
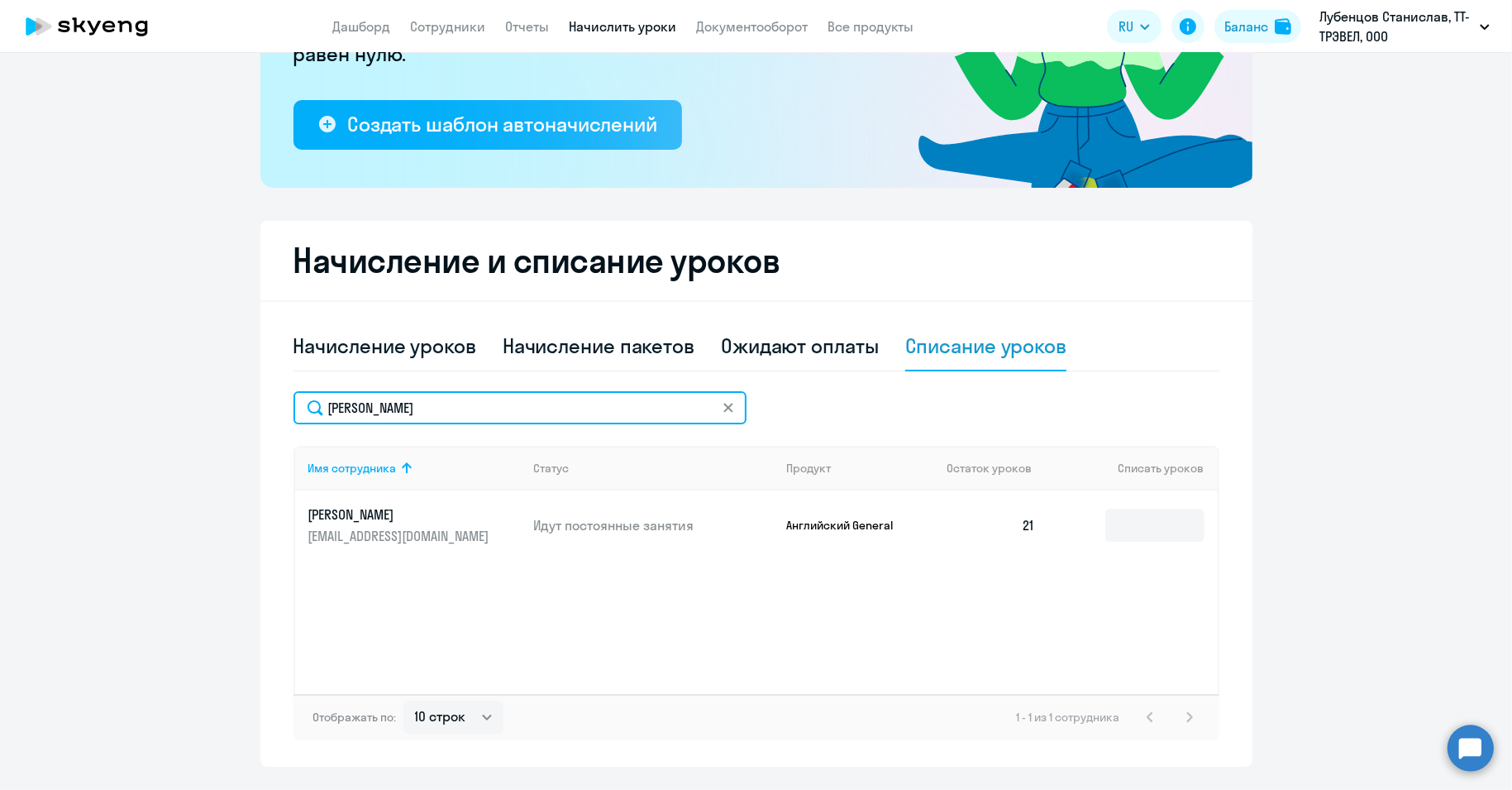
click at [362, 407] on input "[PERSON_NAME]" at bounding box center [520, 407] width 453 height 33
paste input "мирн"
type input "[PERSON_NAME]"
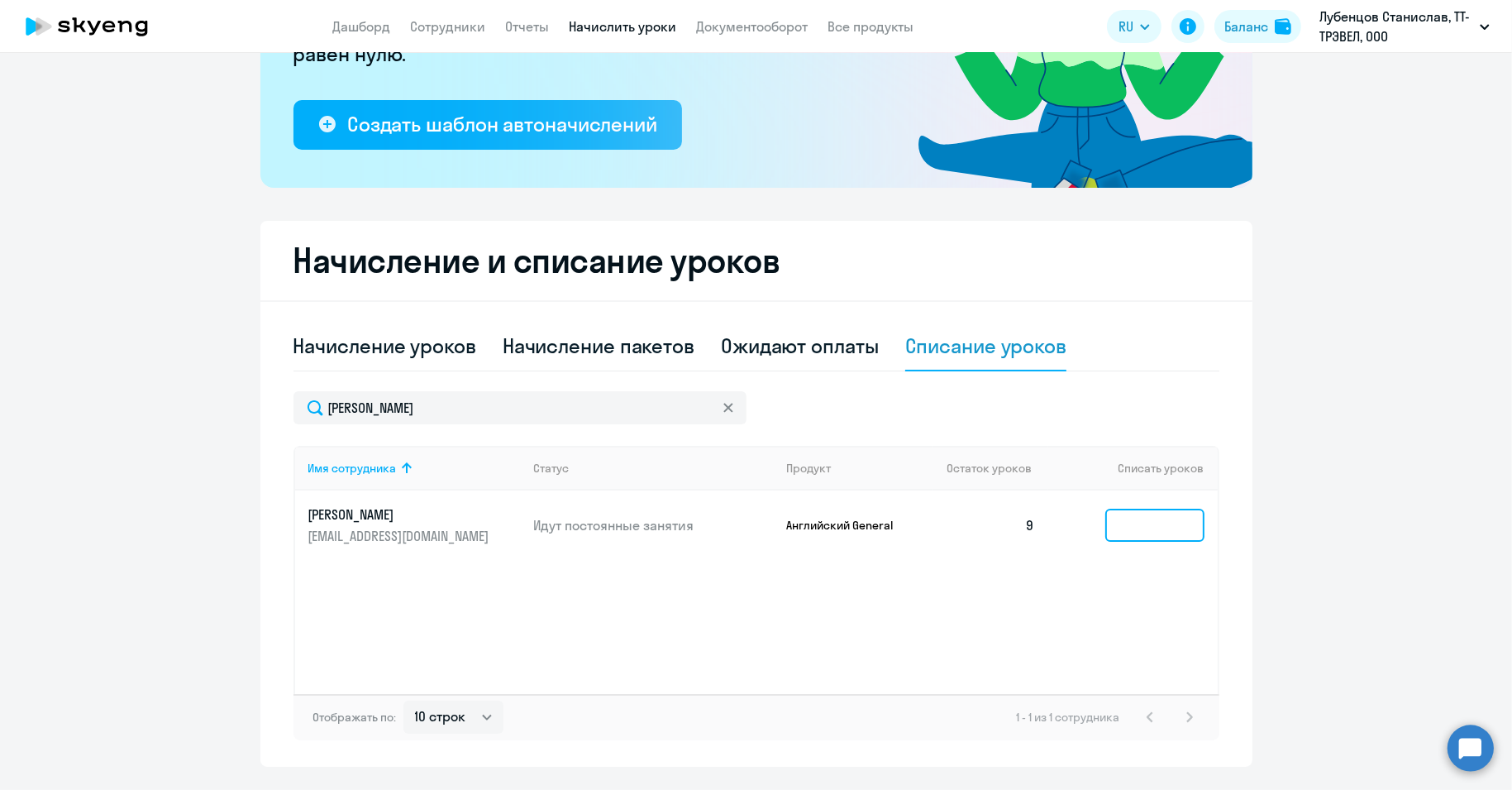
click at [1150, 526] on input at bounding box center [1154, 525] width 100 height 33
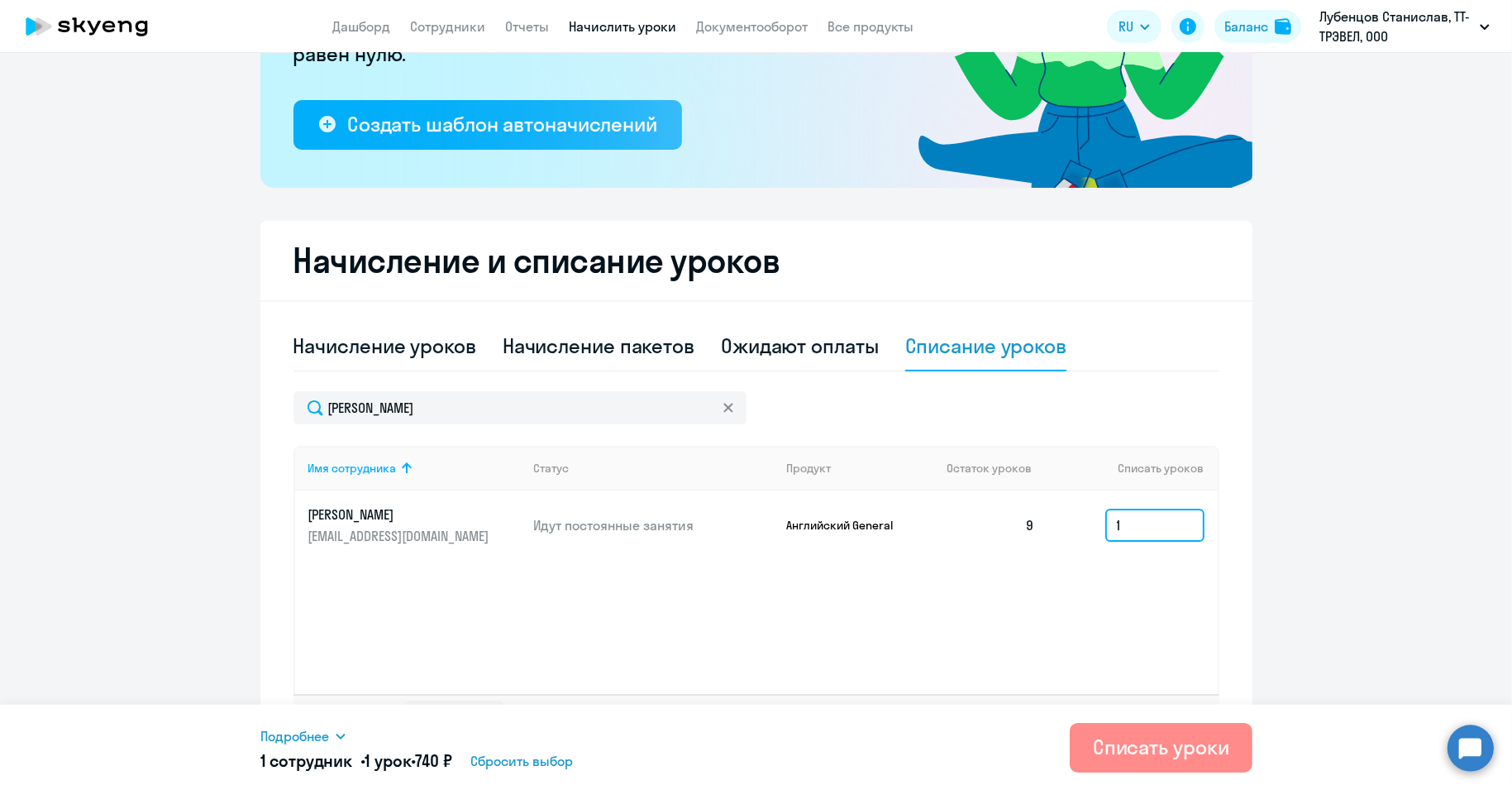
type input "1"
click at [1155, 741] on div "Списать уроки" at bounding box center [1160, 746] width 136 height 26
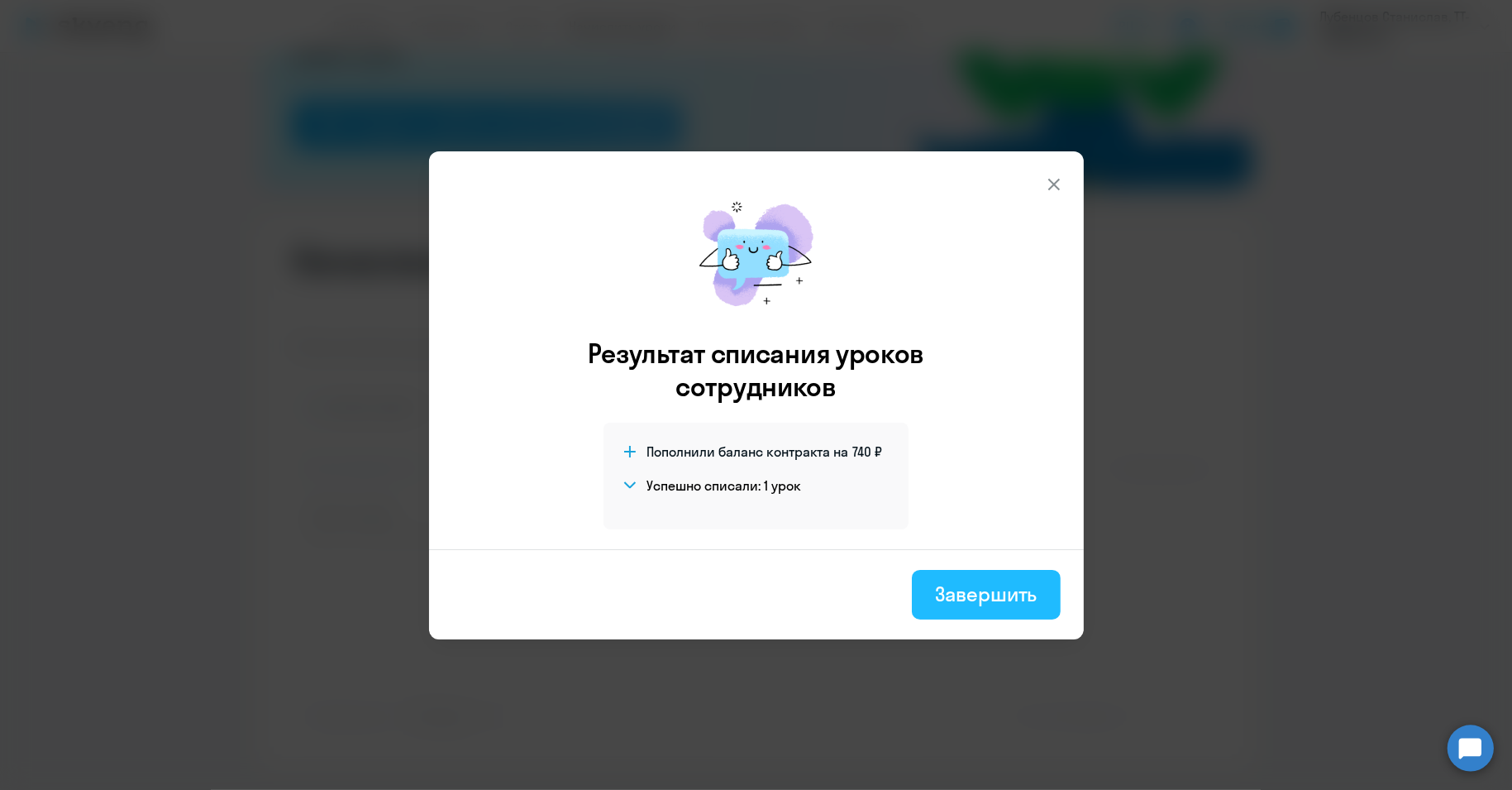
click at [982, 595] on div "Завершить" at bounding box center [985, 594] width 101 height 26
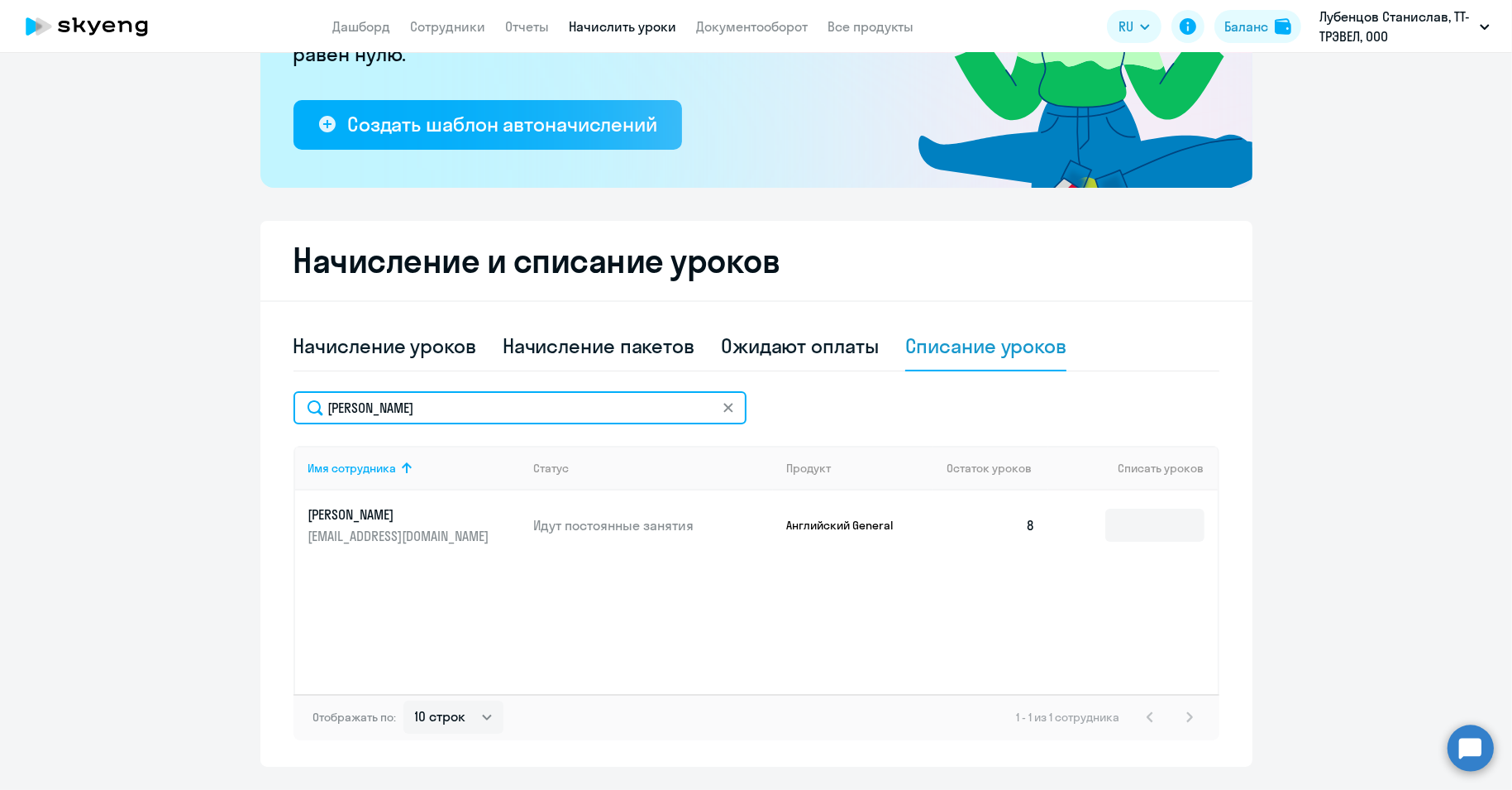
click at [345, 406] on input "[PERSON_NAME]" at bounding box center [520, 407] width 453 height 33
paste input "ульмухамет"
type input "Кульмухаметов"
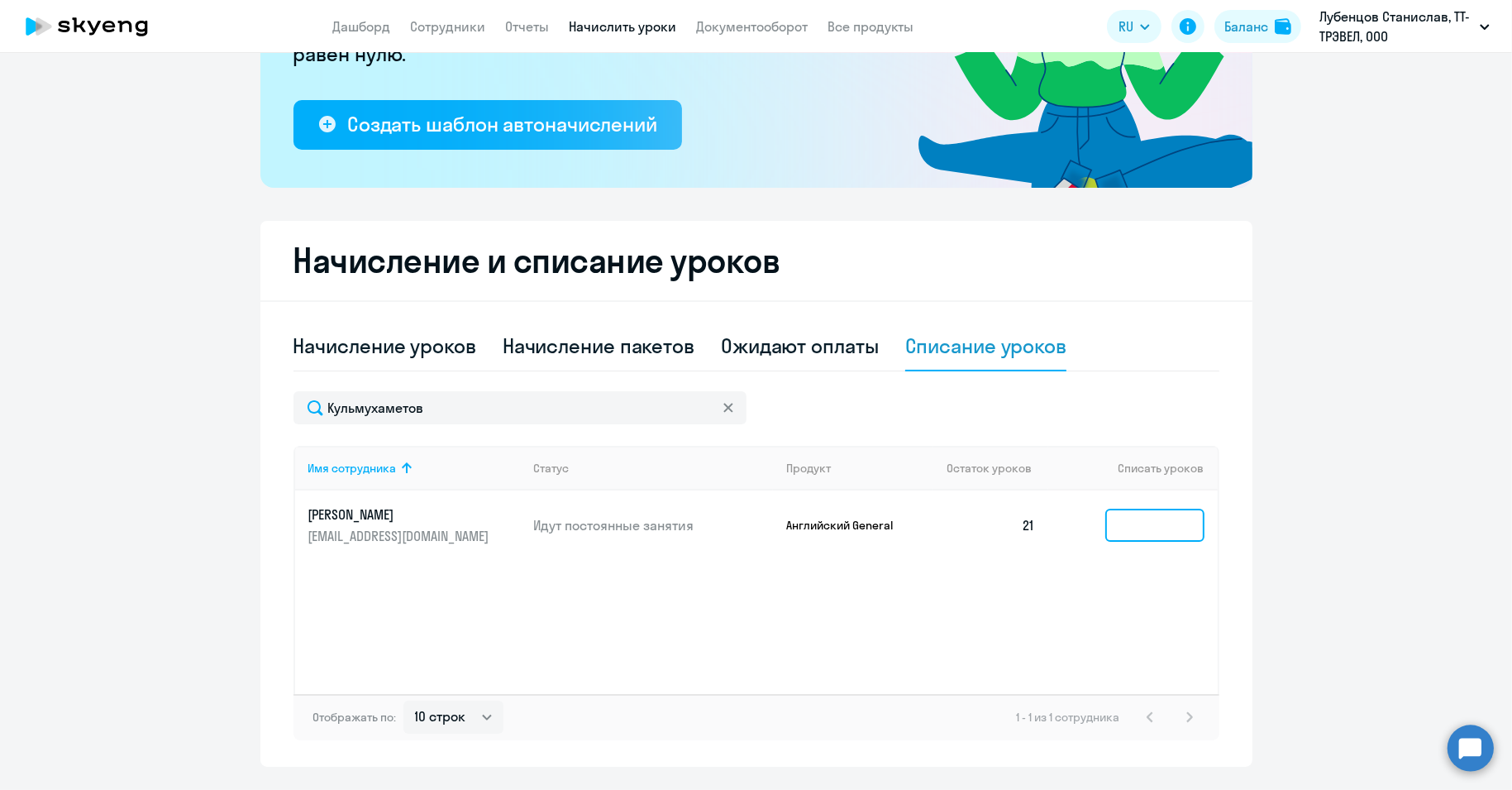
click at [1136, 518] on input at bounding box center [1154, 525] width 100 height 33
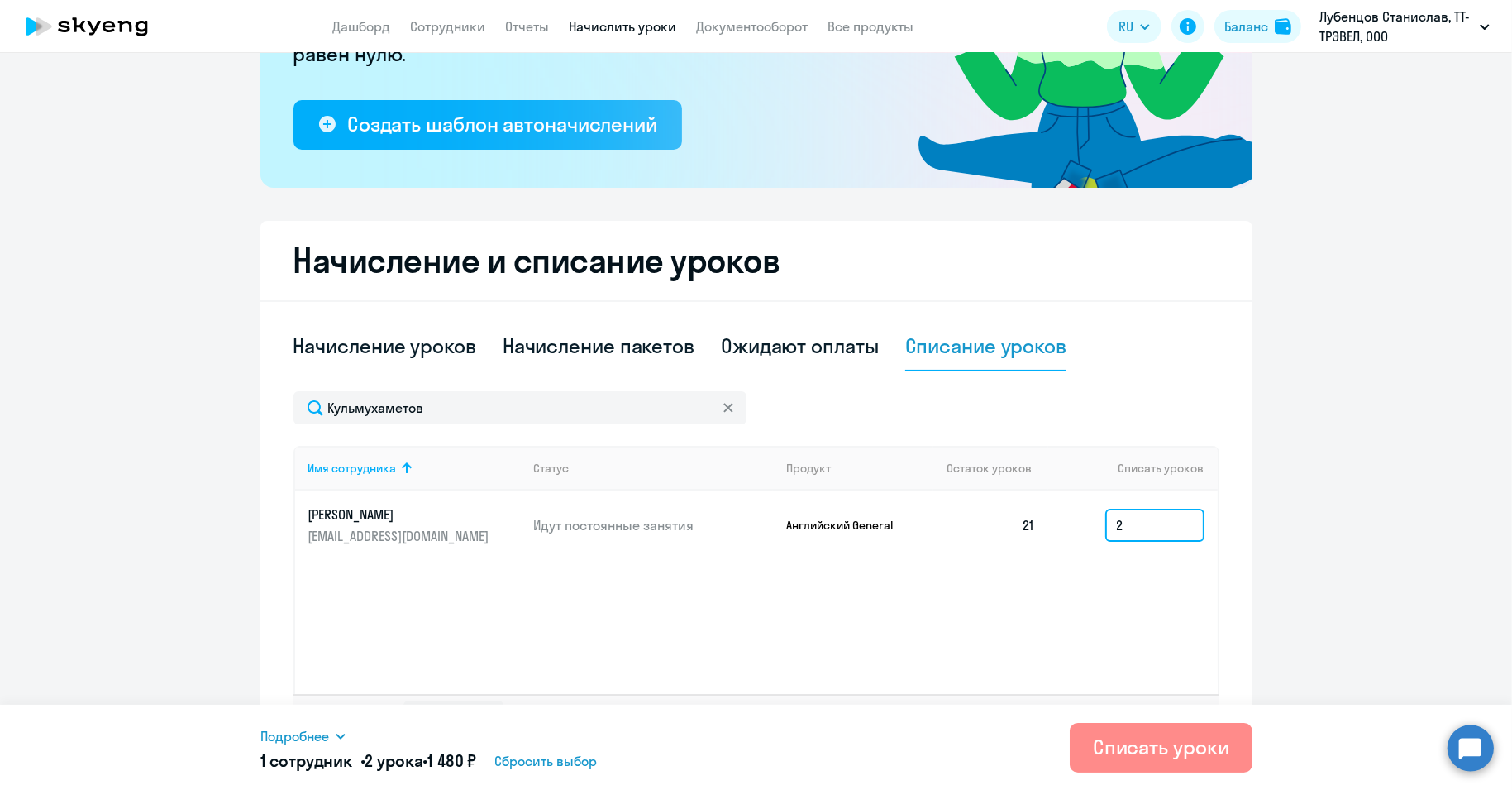
type input "2"
click at [1206, 758] on div "Списать уроки" at bounding box center [1160, 746] width 136 height 26
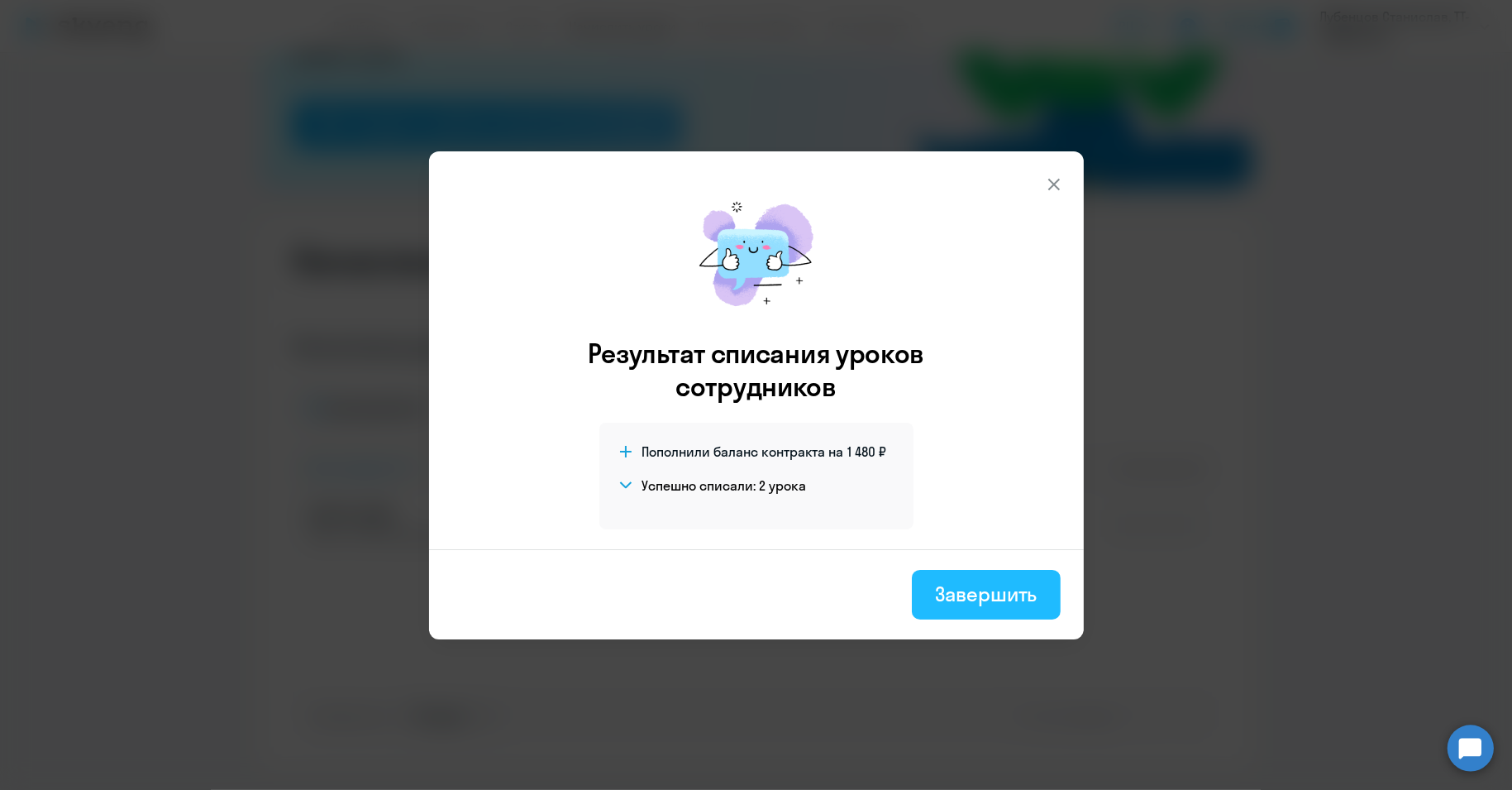
click at [970, 591] on div "Завершить" at bounding box center [985, 594] width 101 height 26
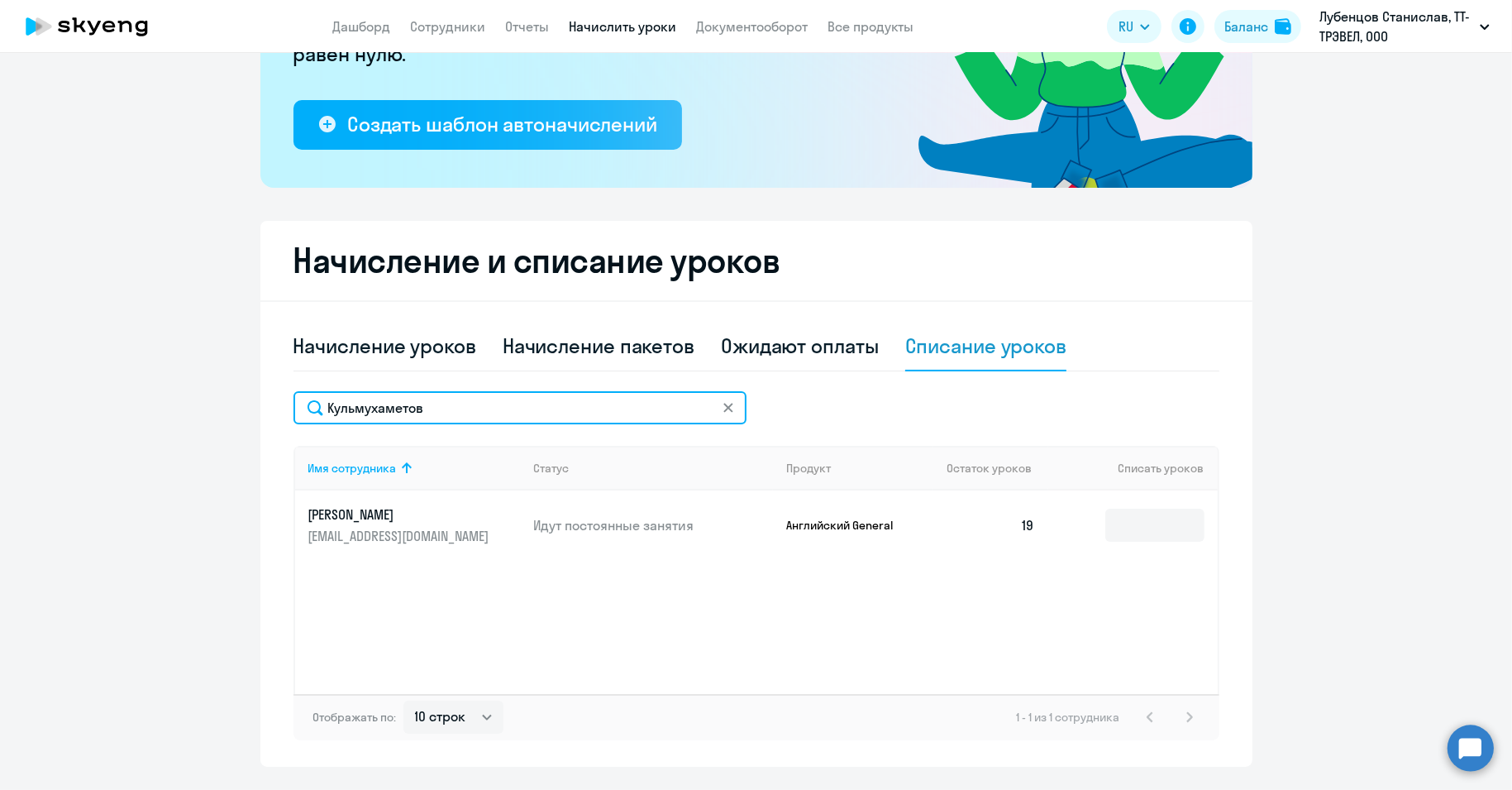
click at [366, 411] on input "Кульмухаметов" at bounding box center [520, 407] width 453 height 33
paste input "тол"
type input "[PERSON_NAME]"
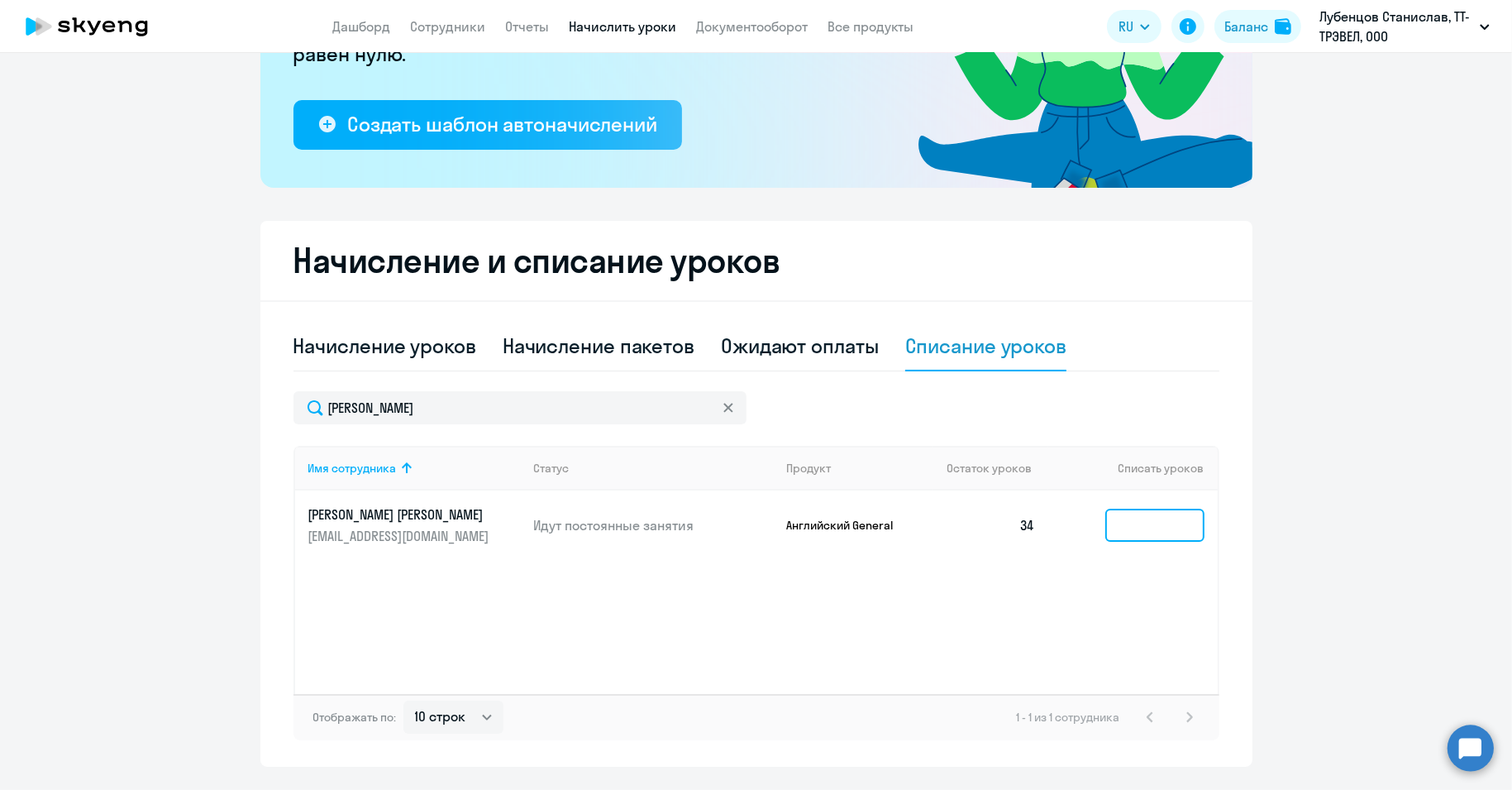
click at [1141, 521] on input at bounding box center [1154, 525] width 100 height 33
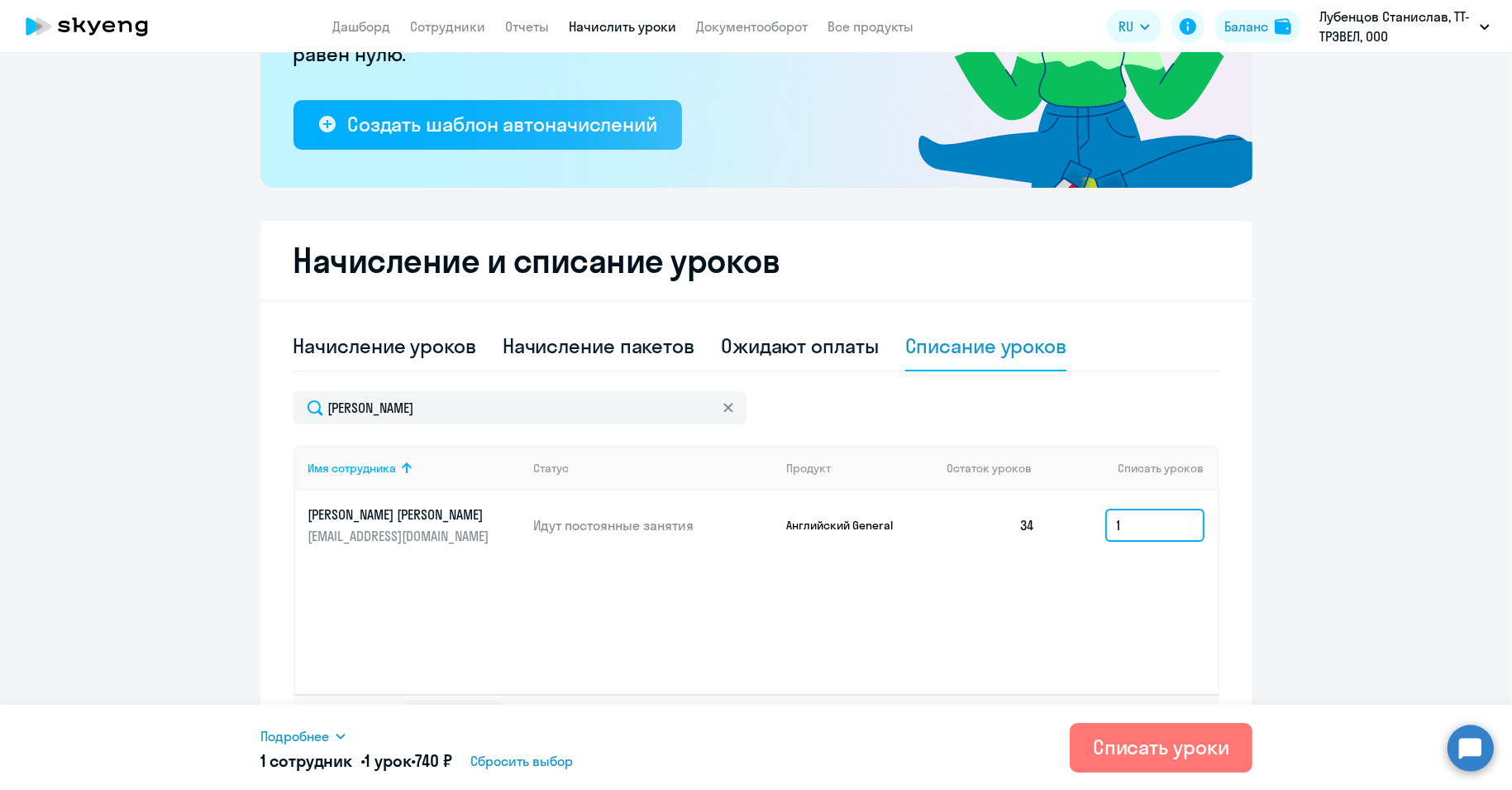
type input "1"
click at [1194, 722] on div "Подробнее Имя сотрудника Продукт Списать уроков Цена за 1 урок [PERSON_NAME] [P…" at bounding box center [756, 747] width 992 height 86
click at [1200, 732] on button "Списать уроки" at bounding box center [1161, 747] width 183 height 49
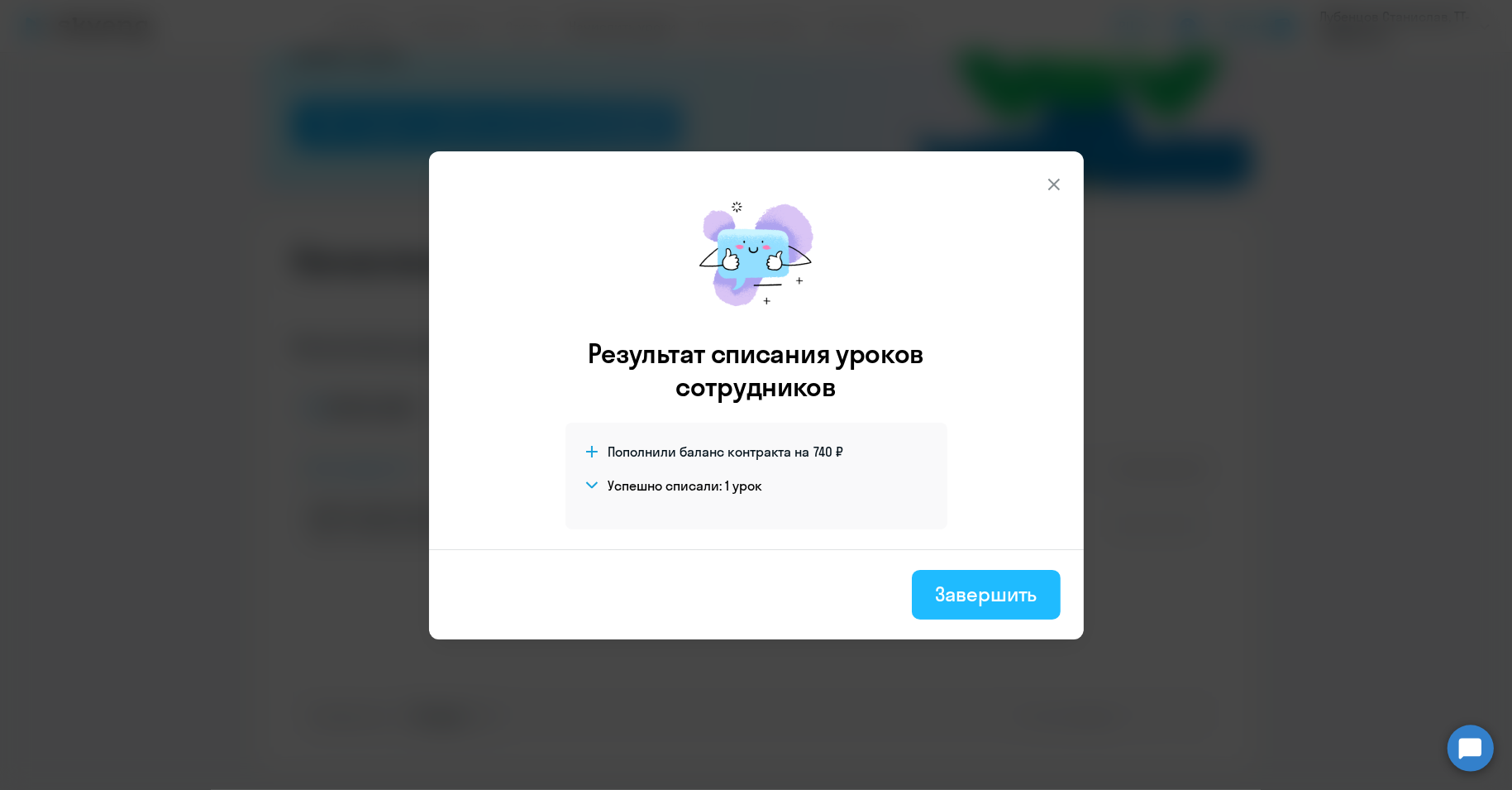
click at [1034, 591] on div "Завершить" at bounding box center [985, 594] width 101 height 26
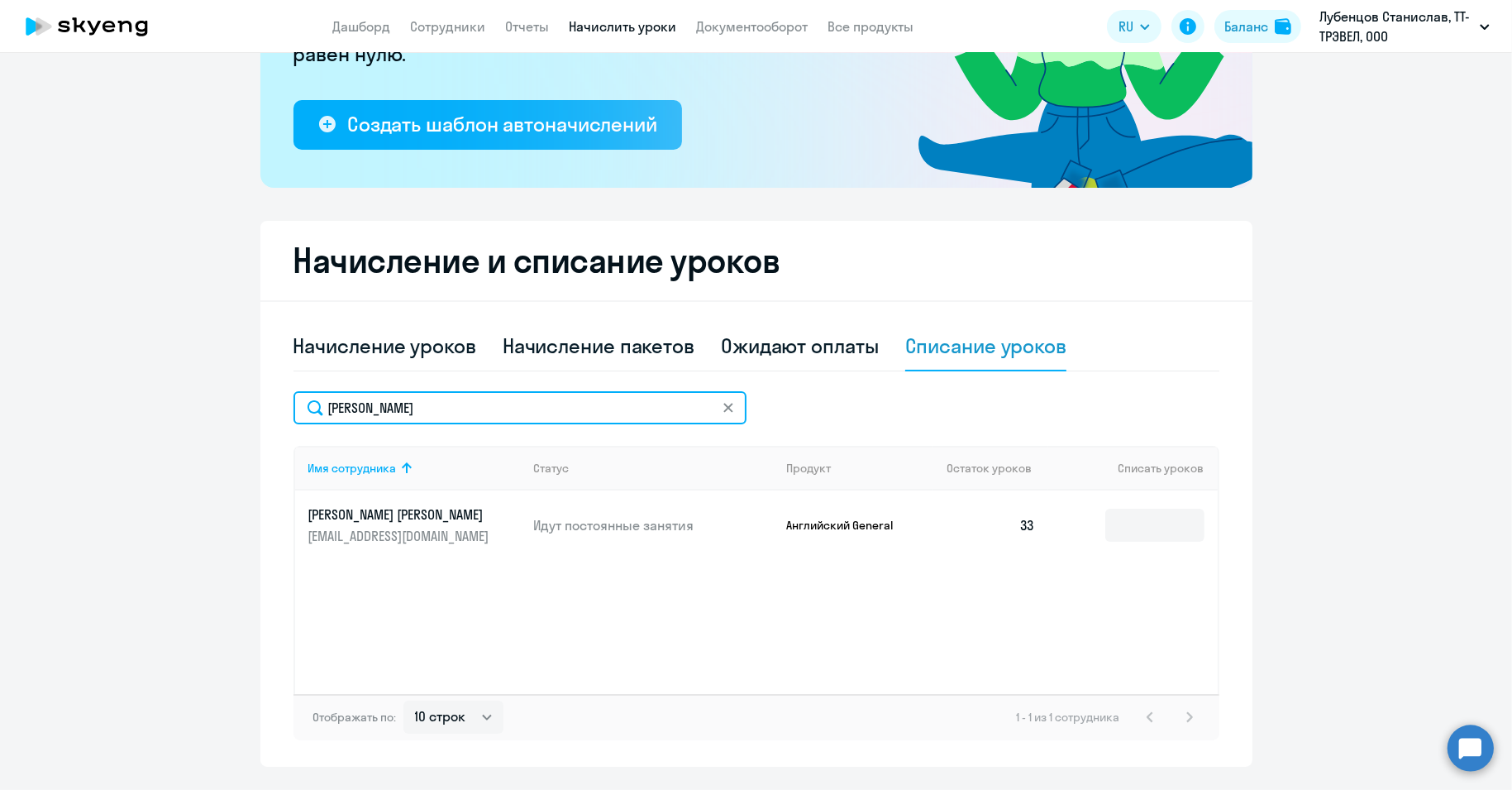
click at [341, 414] on input "[PERSON_NAME]" at bounding box center [520, 407] width 453 height 33
paste input "фанасье"
type input "[PERSON_NAME]"
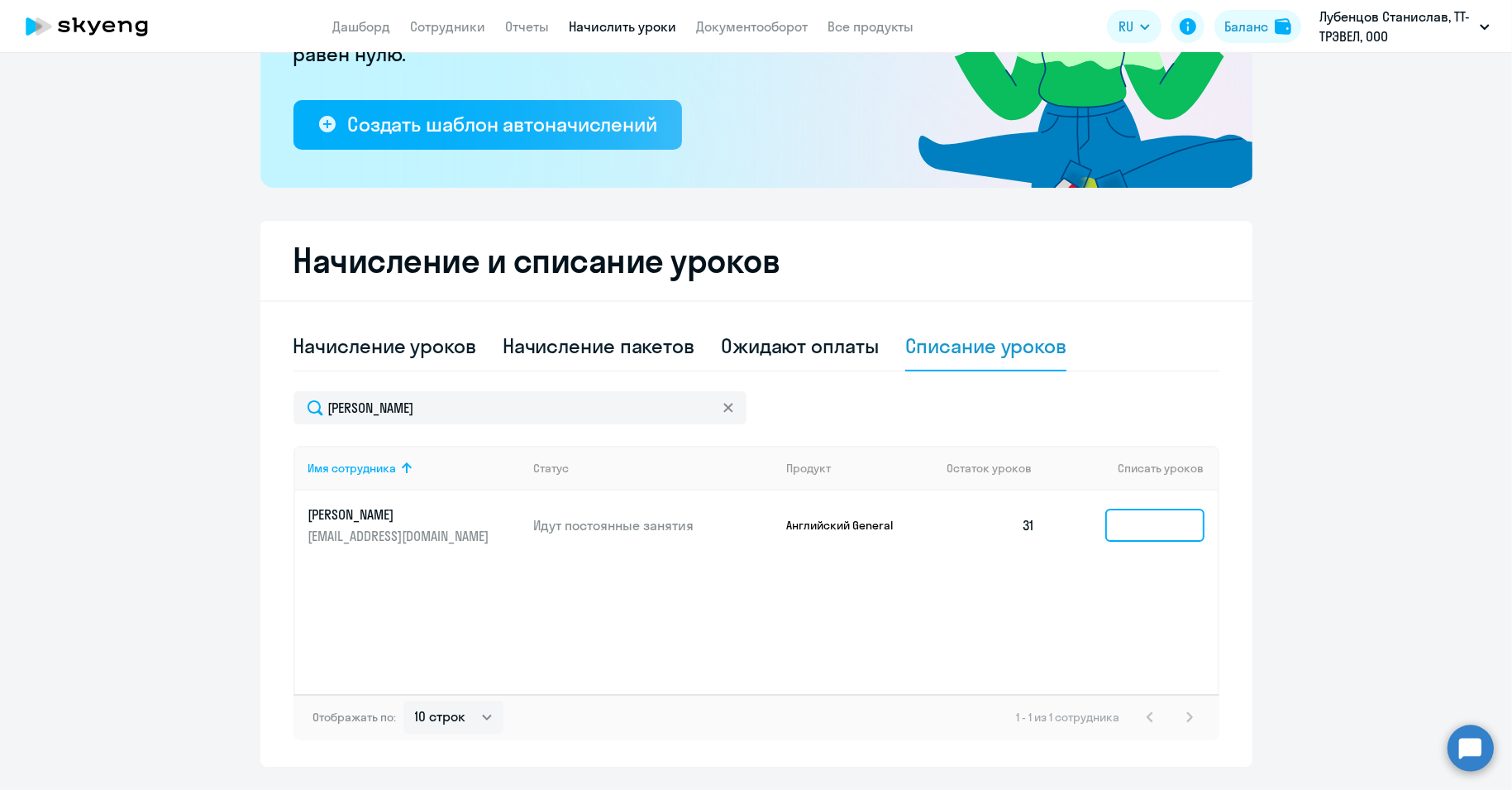
click at [1139, 533] on input at bounding box center [1154, 525] width 100 height 33
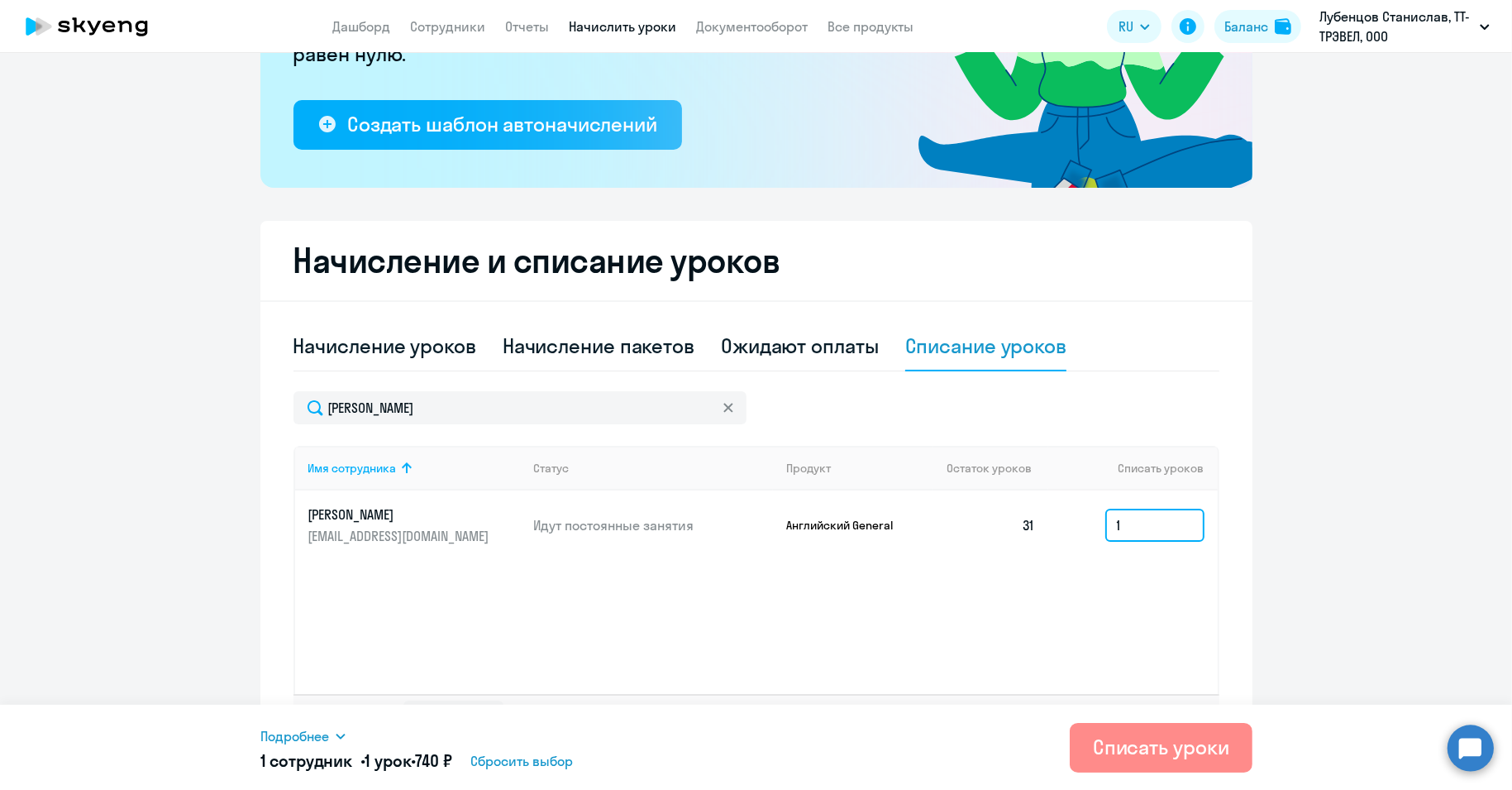
type input "1"
click at [1173, 755] on div "Списать уроки" at bounding box center [1160, 746] width 136 height 26
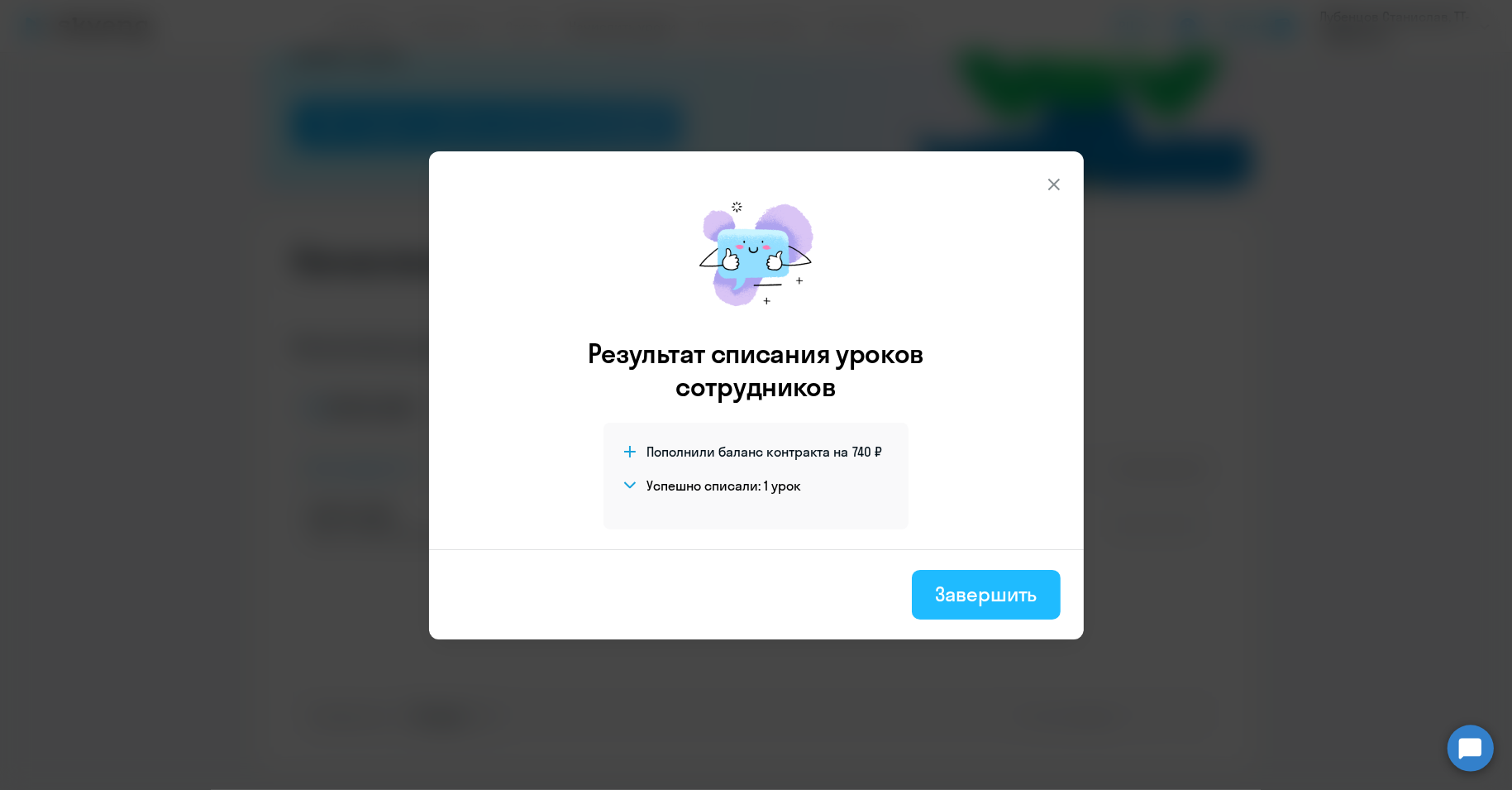
click at [974, 590] on div "Завершить" at bounding box center [985, 594] width 101 height 26
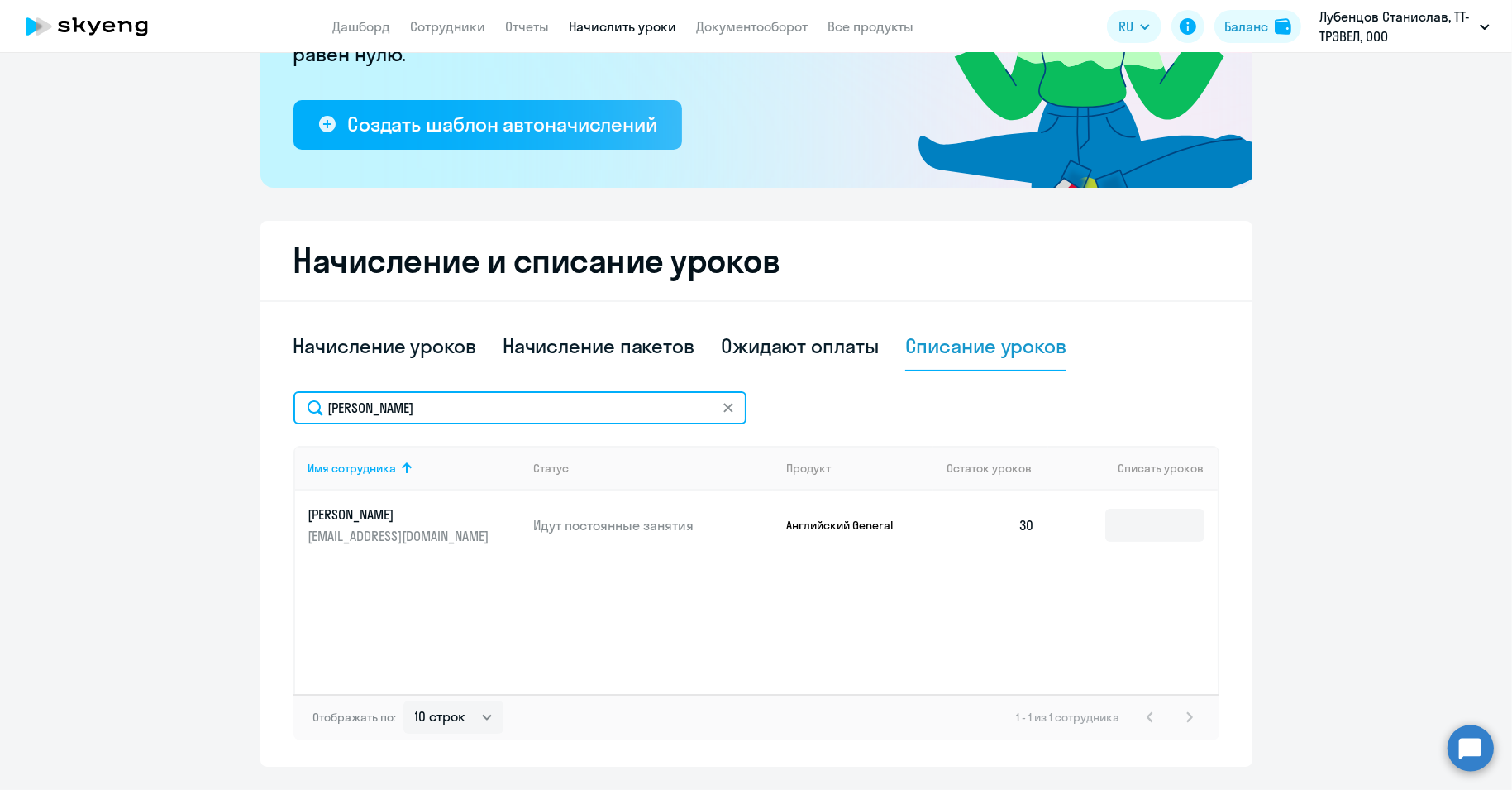
click at [383, 403] on input "[PERSON_NAME]" at bounding box center [520, 407] width 453 height 33
paste input "емето"
type input "[PERSON_NAME]"
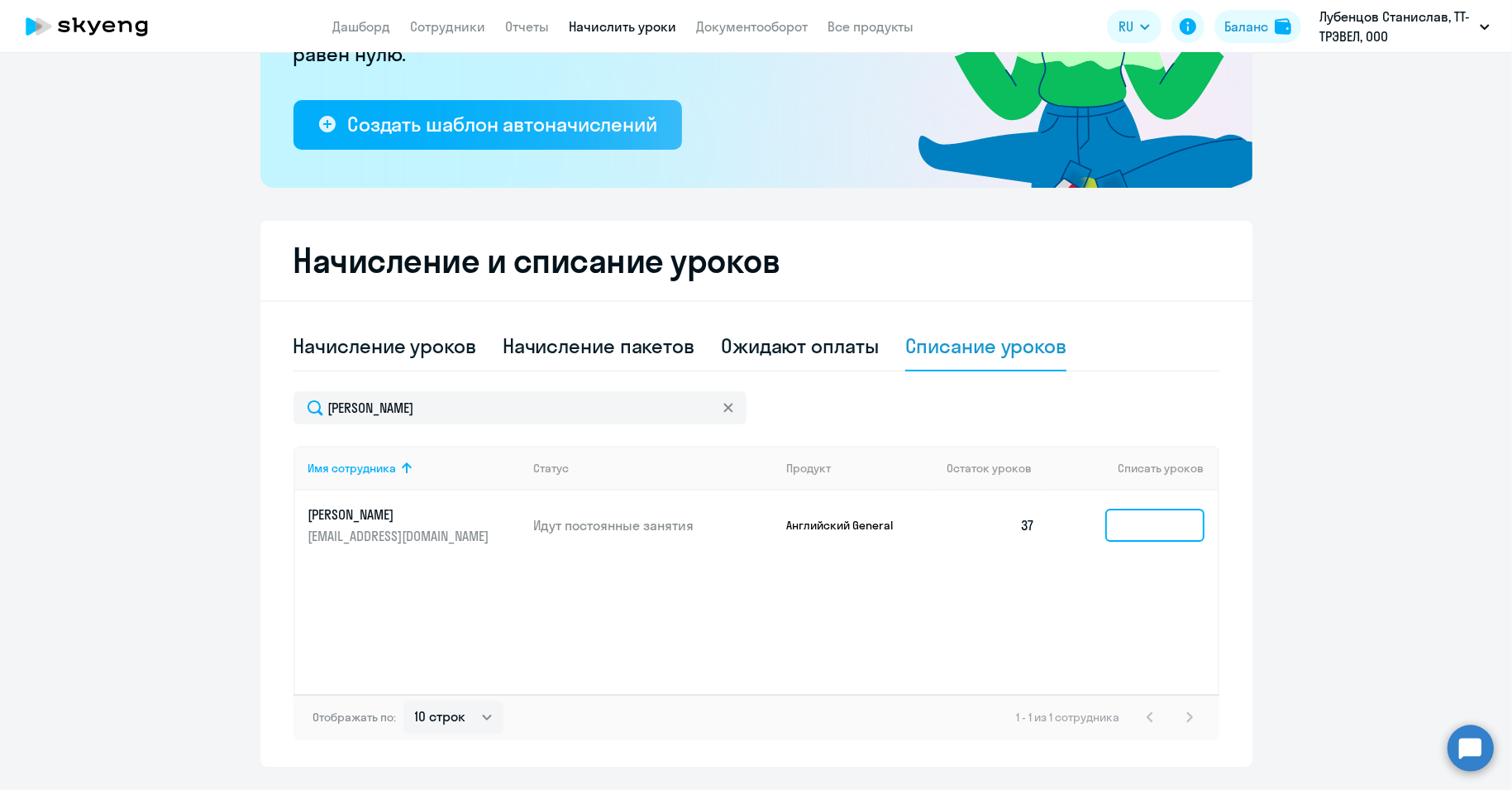
click at [1130, 533] on input at bounding box center [1154, 525] width 100 height 33
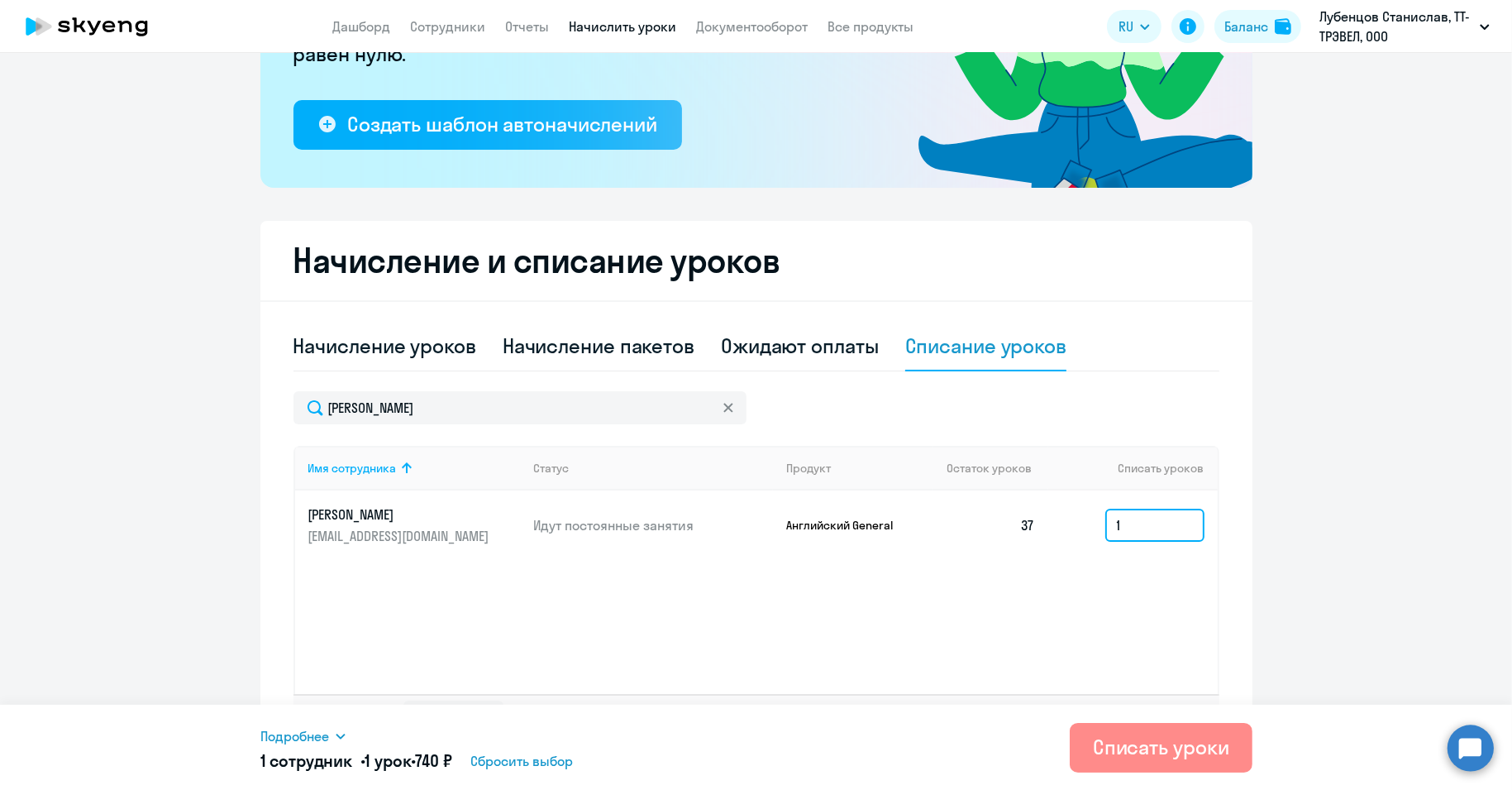
type input "1"
click at [1202, 747] on div "Списать уроки" at bounding box center [1160, 746] width 136 height 26
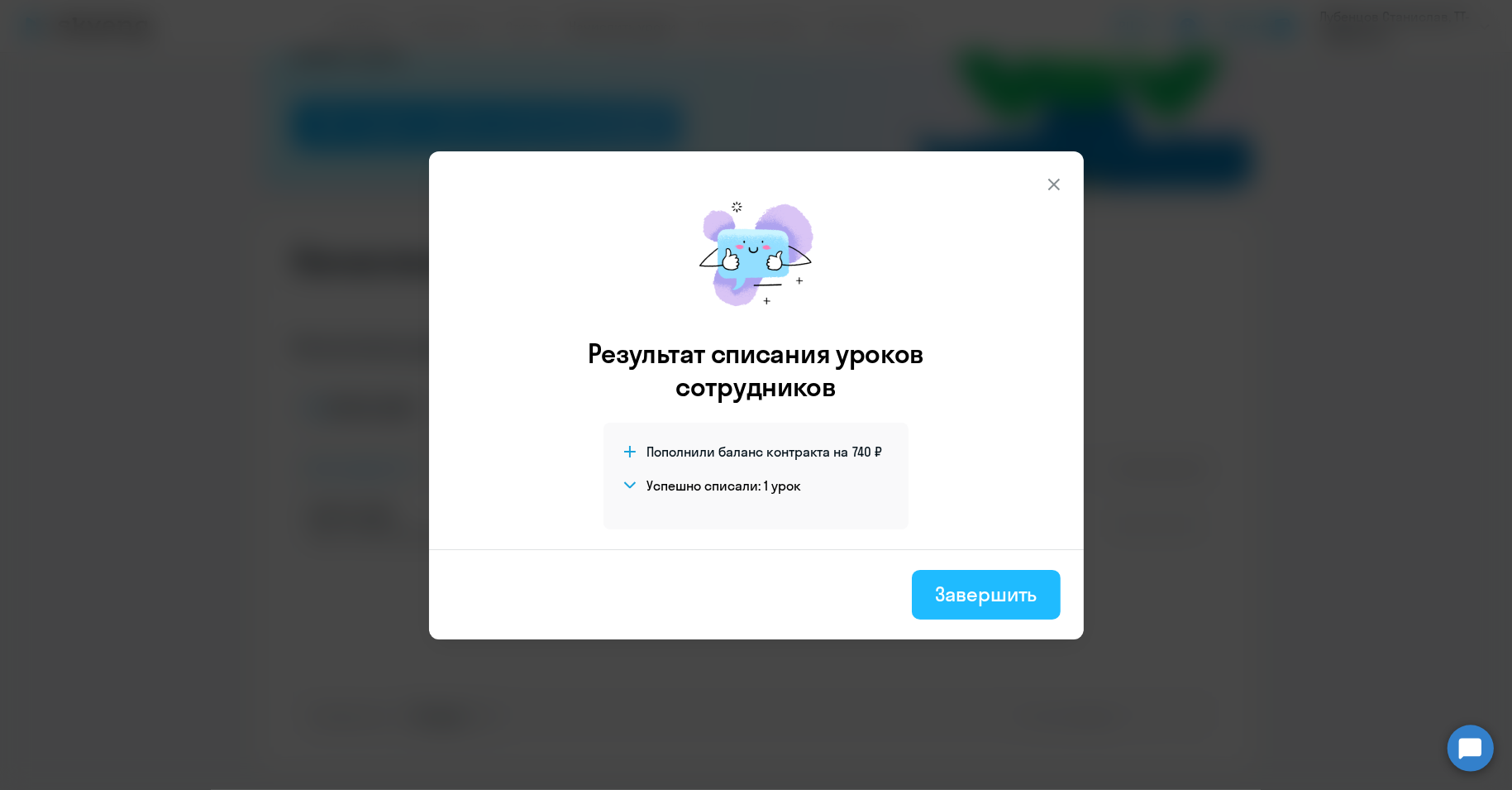
click at [1045, 587] on button "Завершить" at bounding box center [986, 595] width 148 height 49
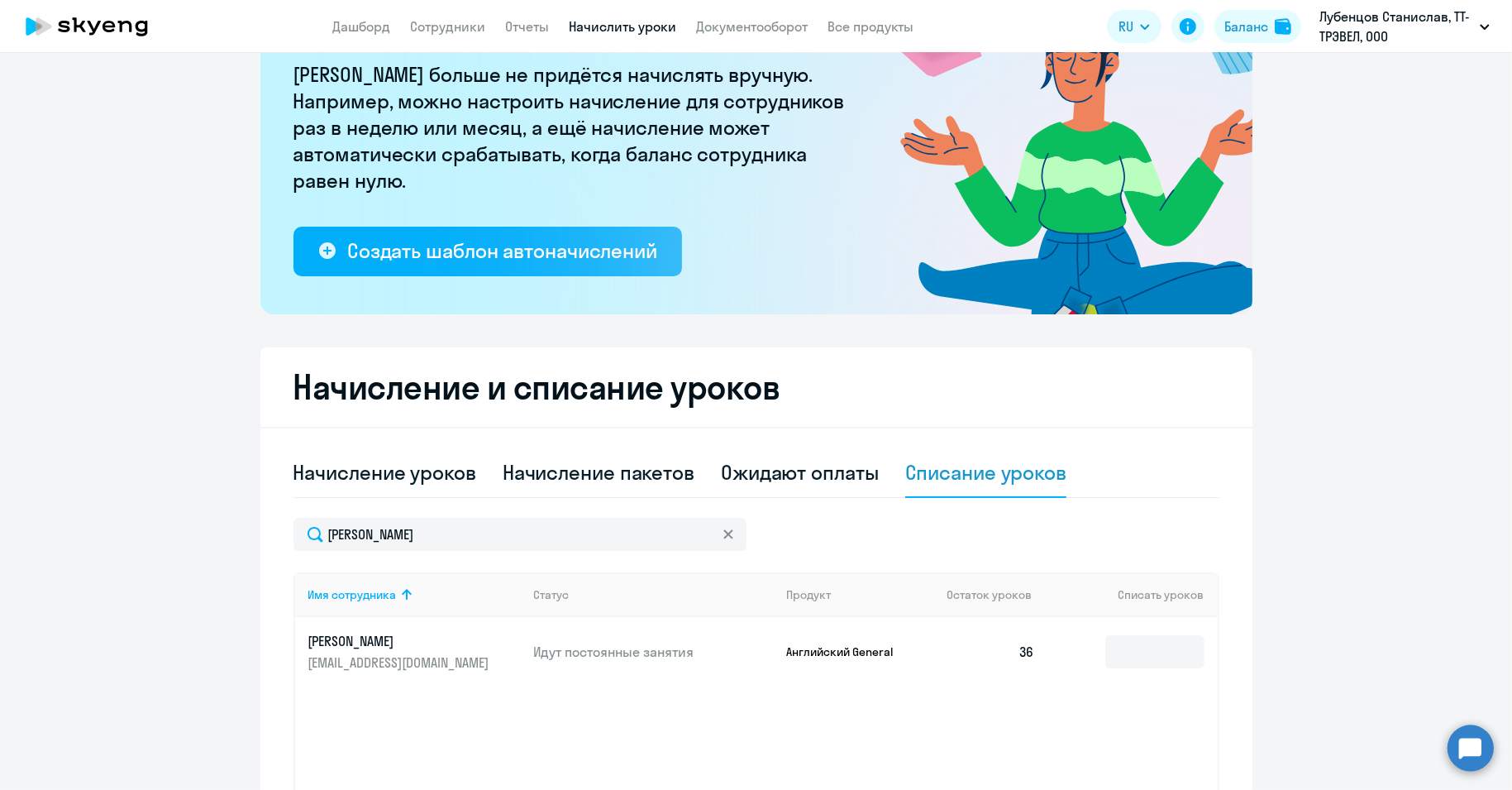
scroll to position [0, 0]
